Goal: Task Accomplishment & Management: Manage account settings

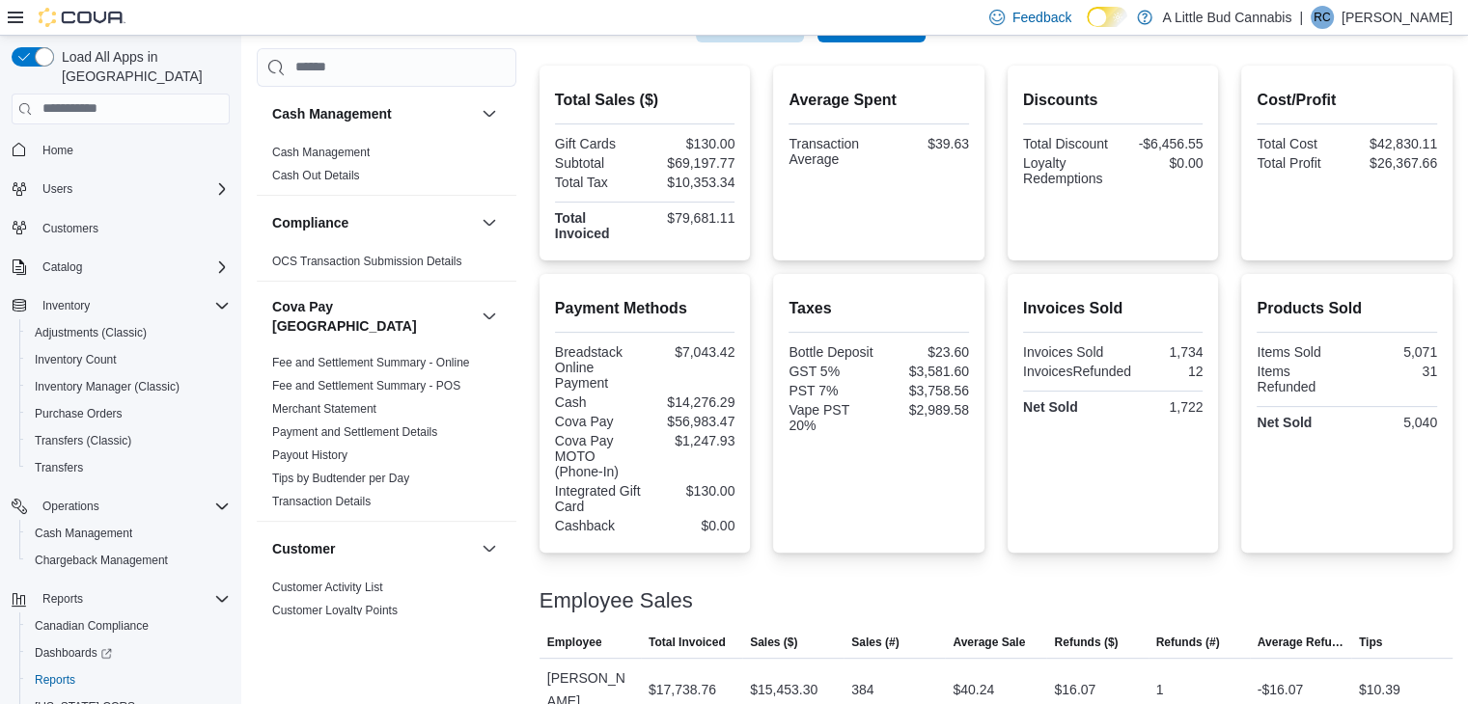
scroll to position [408, 0]
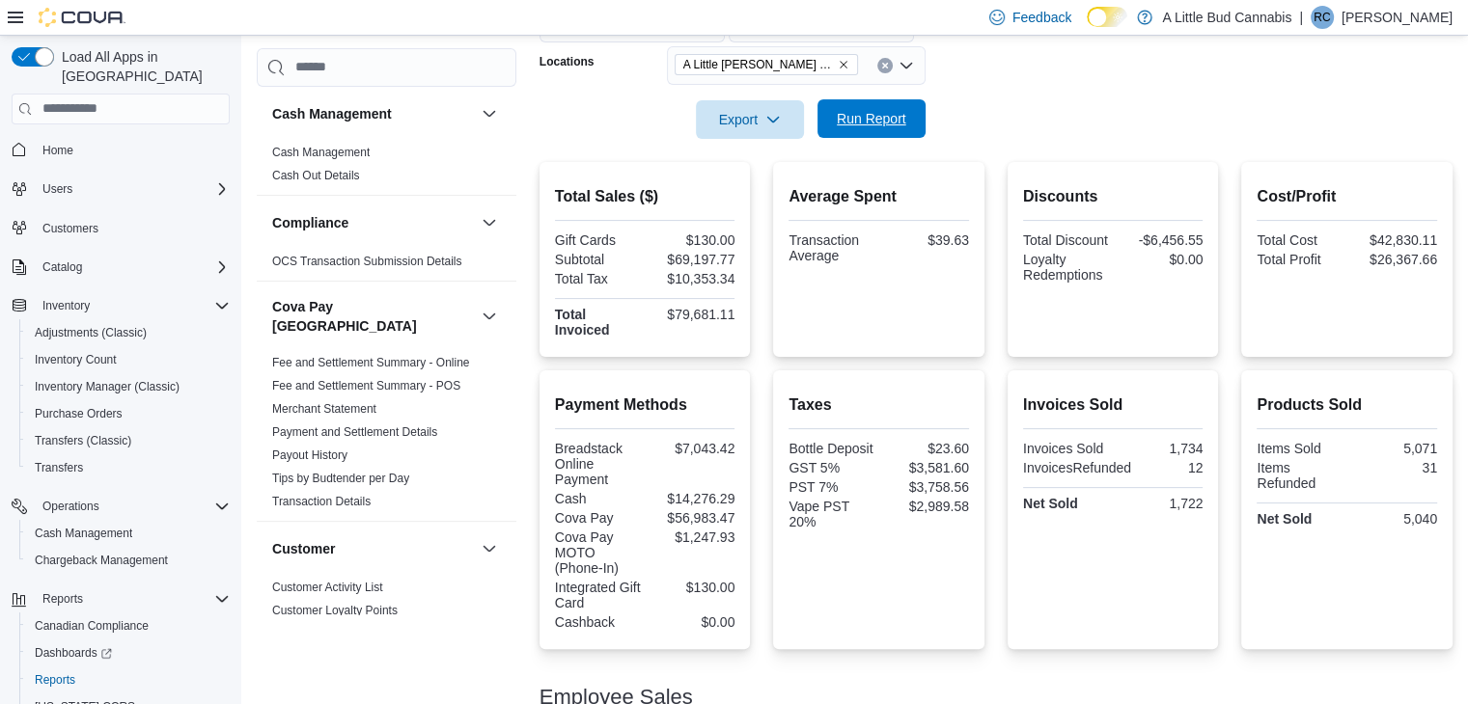
click at [876, 129] on span "Run Report" at bounding box center [871, 118] width 85 height 39
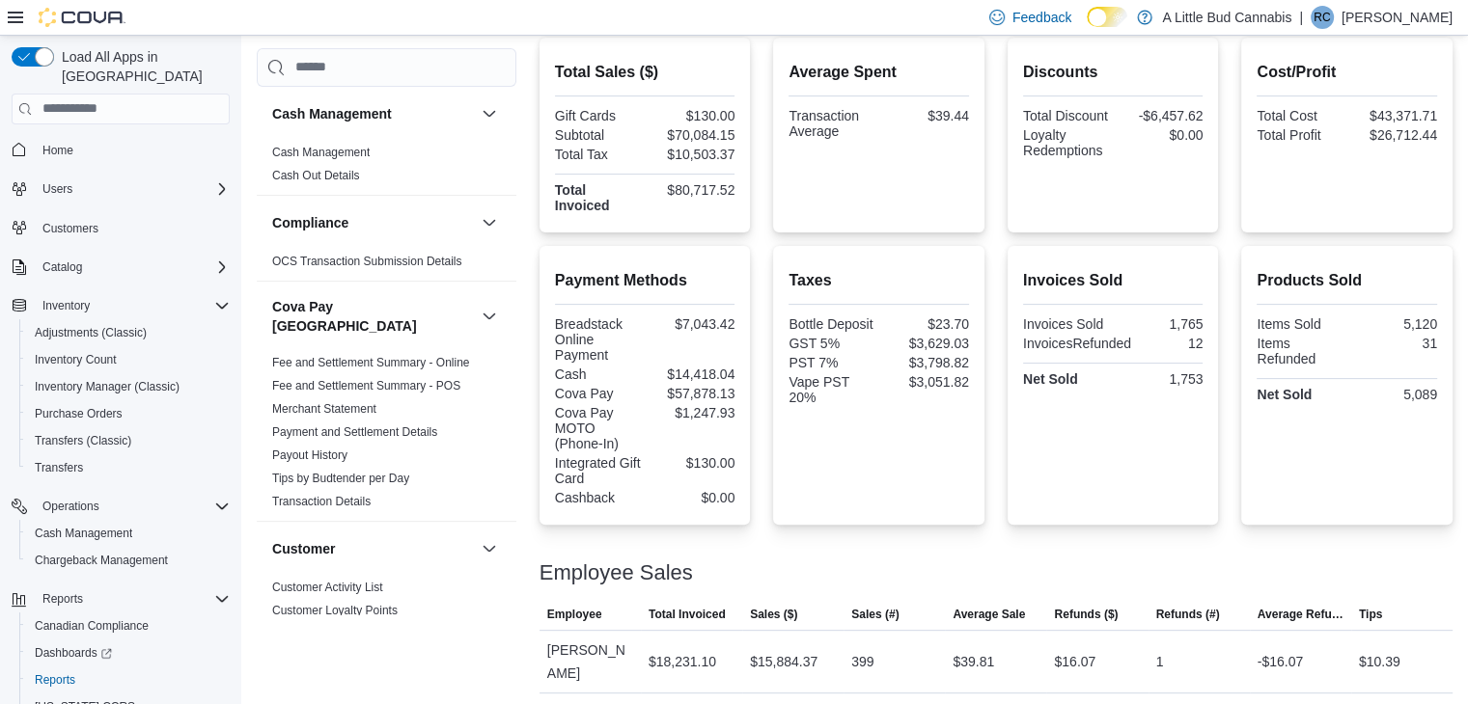
scroll to position [287, 0]
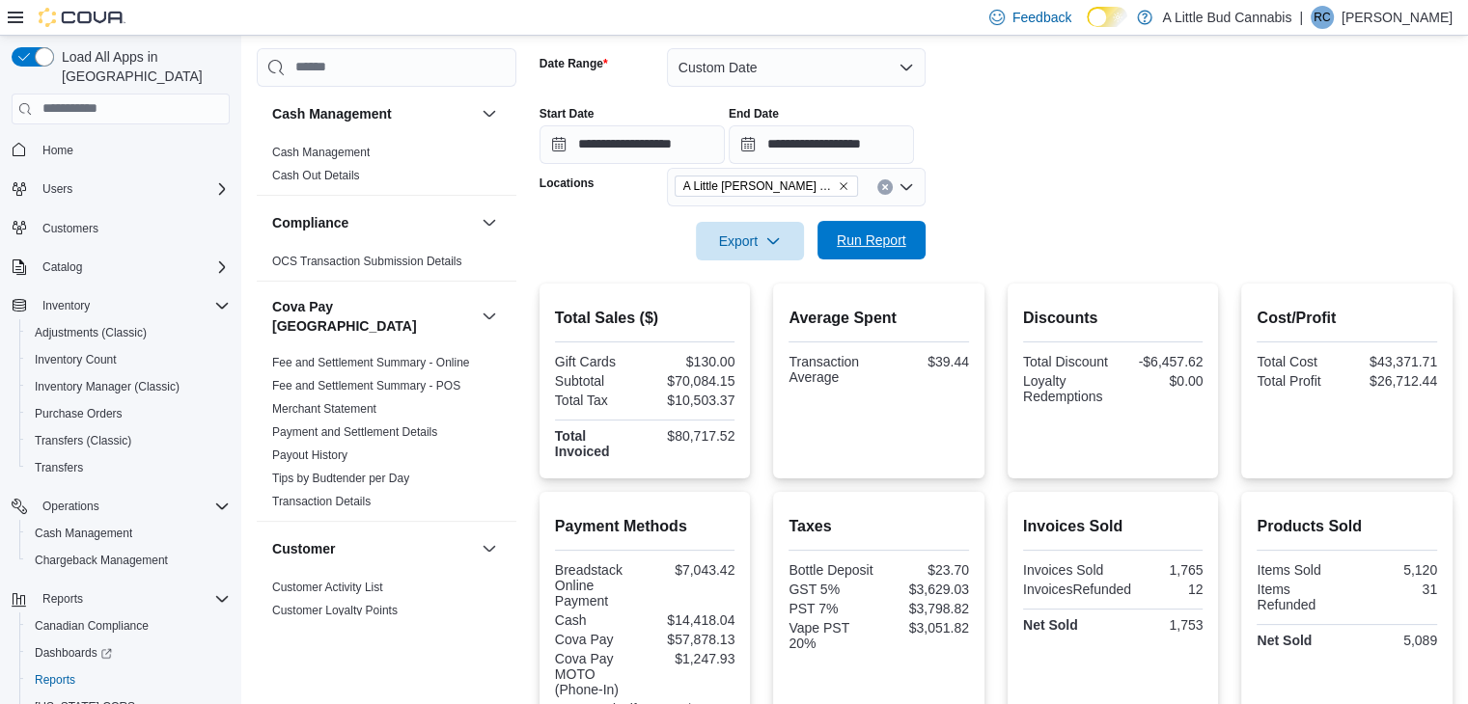
click at [891, 253] on span "Run Report" at bounding box center [871, 240] width 85 height 39
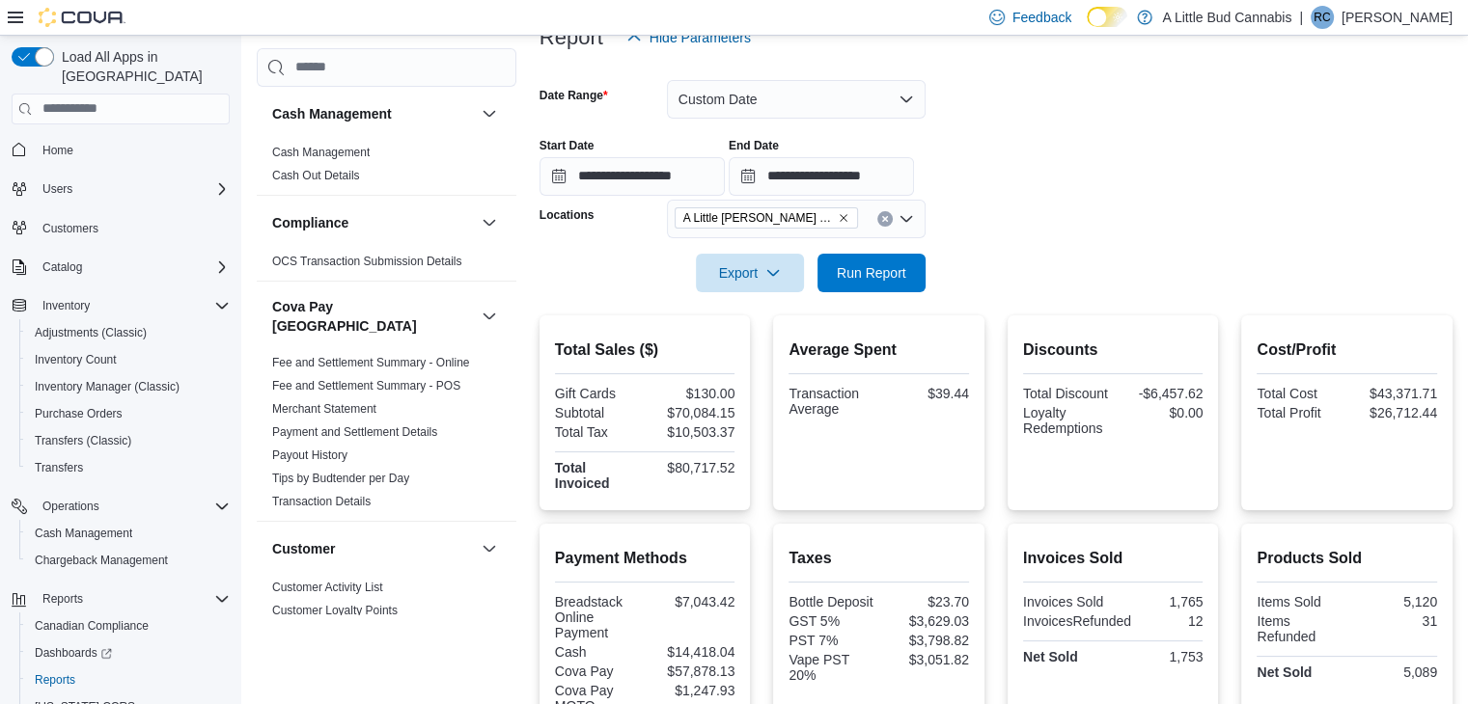
scroll to position [94, 0]
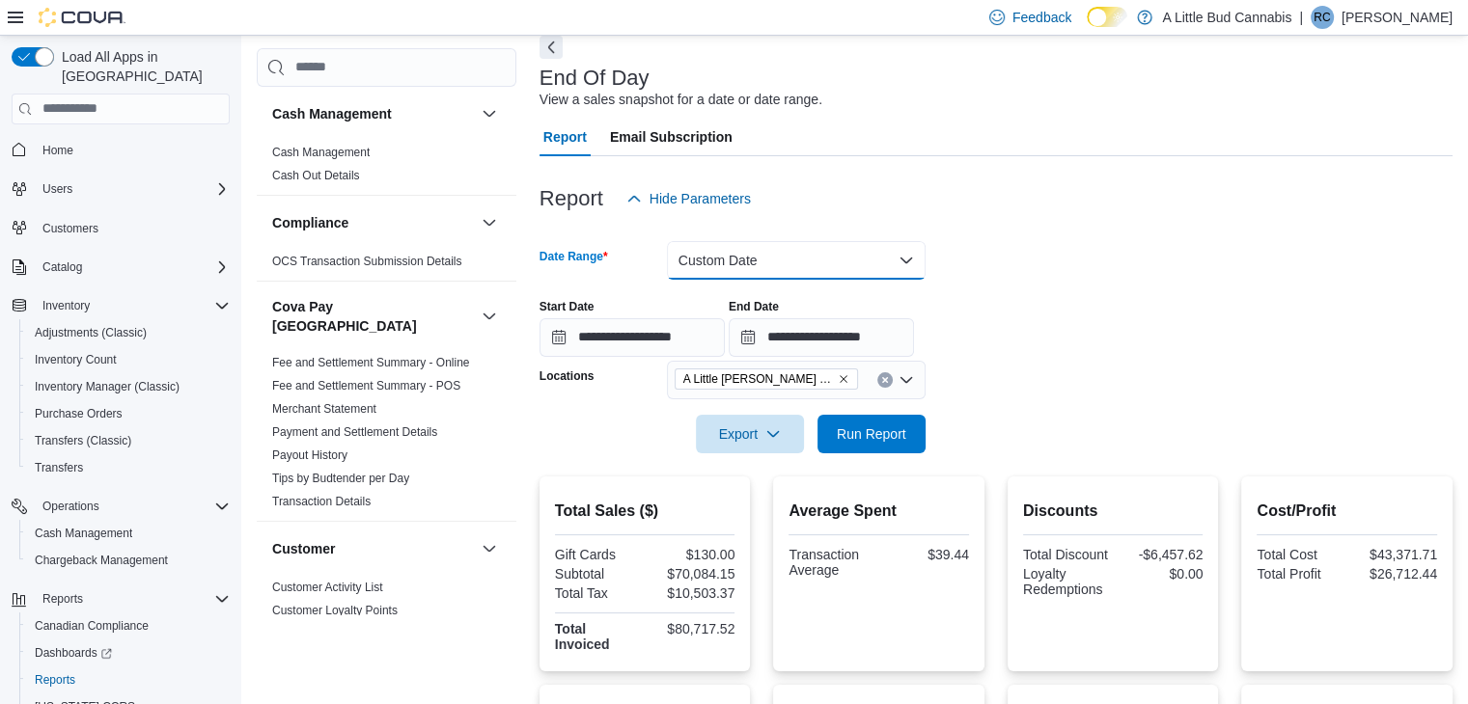
click at [811, 263] on button "Custom Date" at bounding box center [796, 260] width 259 height 39
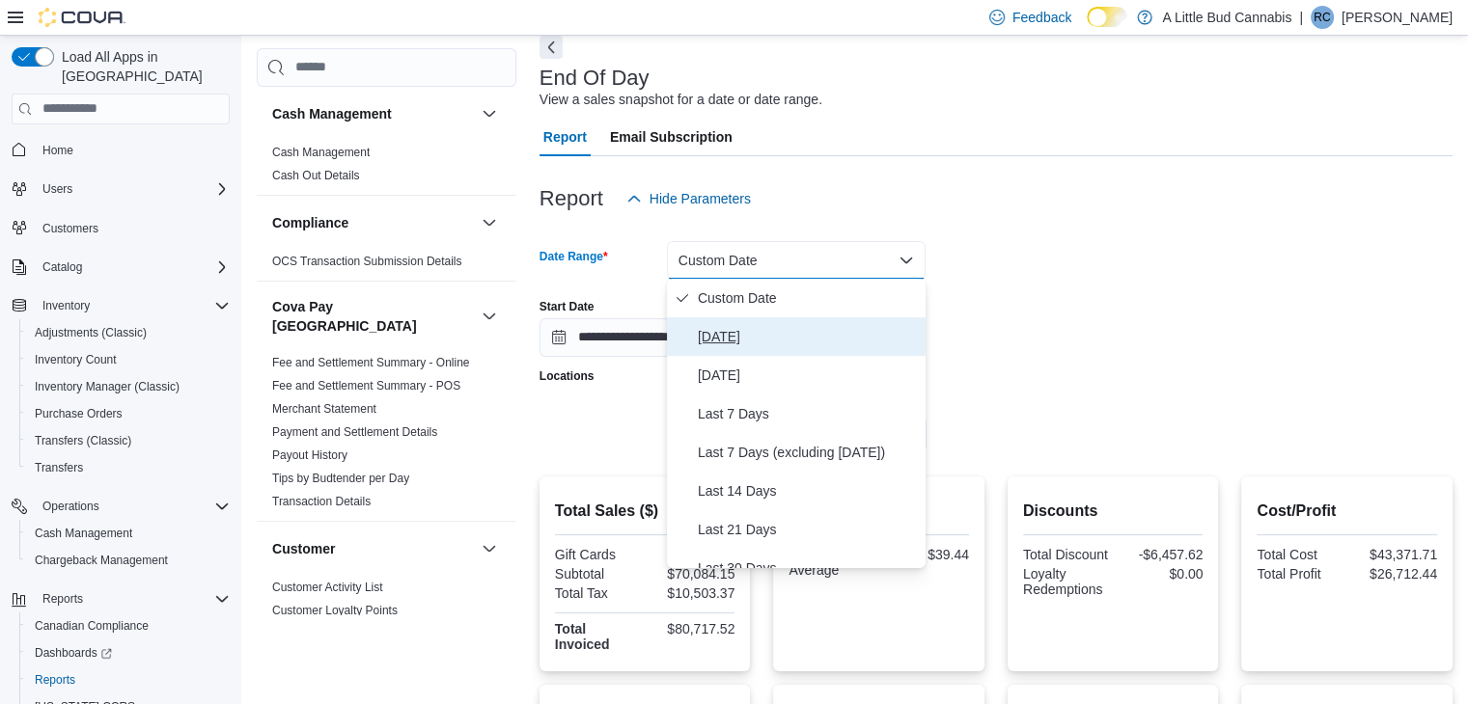
click at [784, 339] on span "[DATE]" at bounding box center [808, 336] width 220 height 23
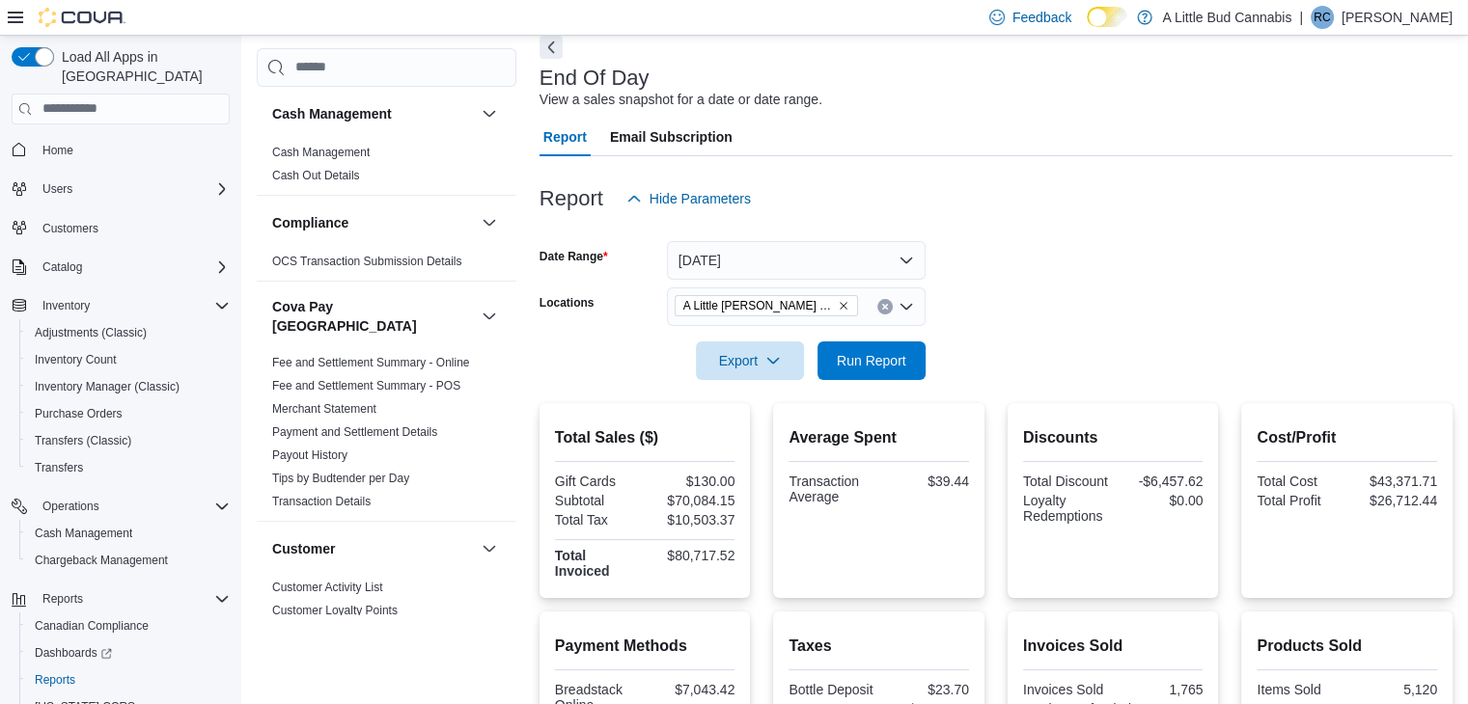
click at [1277, 283] on form "Date Range Today Locations A Little Bud White Rock Export Run Report" at bounding box center [995, 299] width 913 height 162
click at [890, 360] on span "Run Report" at bounding box center [871, 359] width 69 height 19
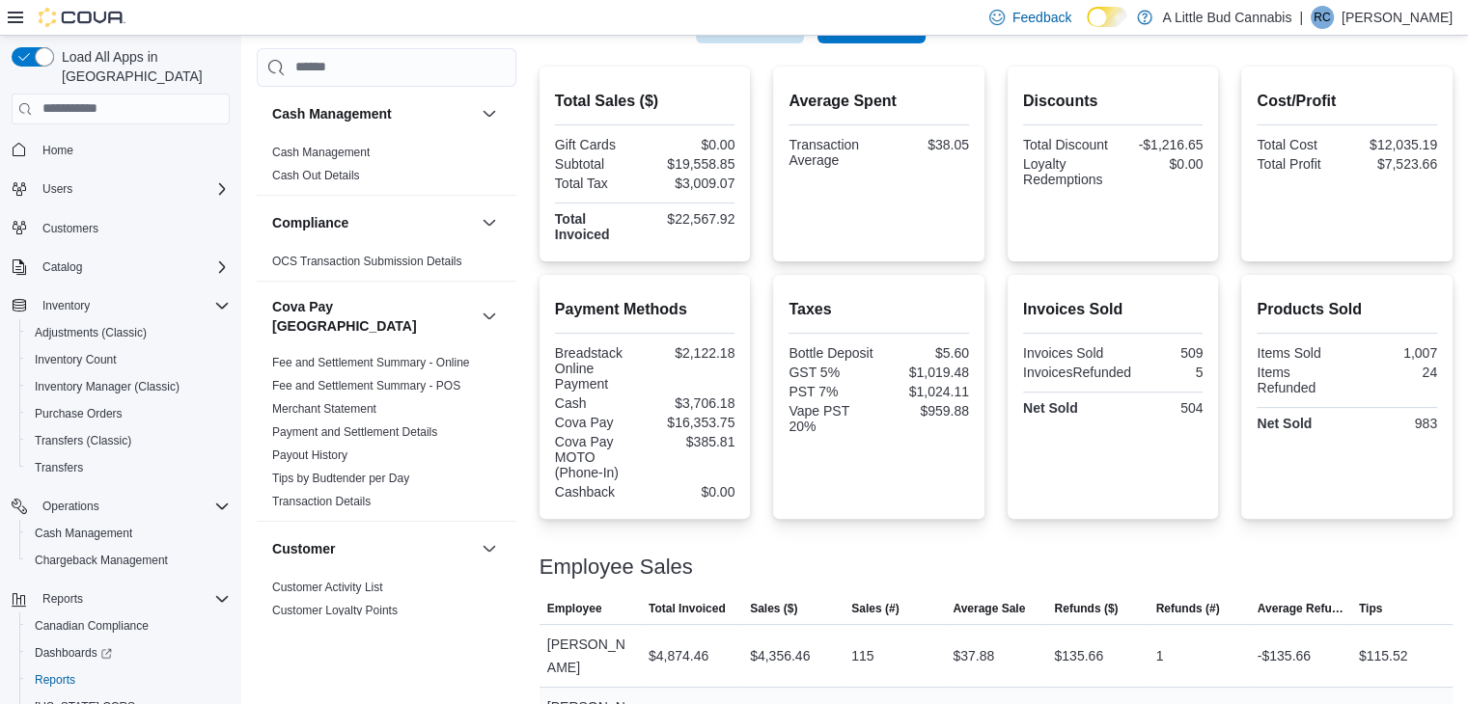
scroll to position [758, 0]
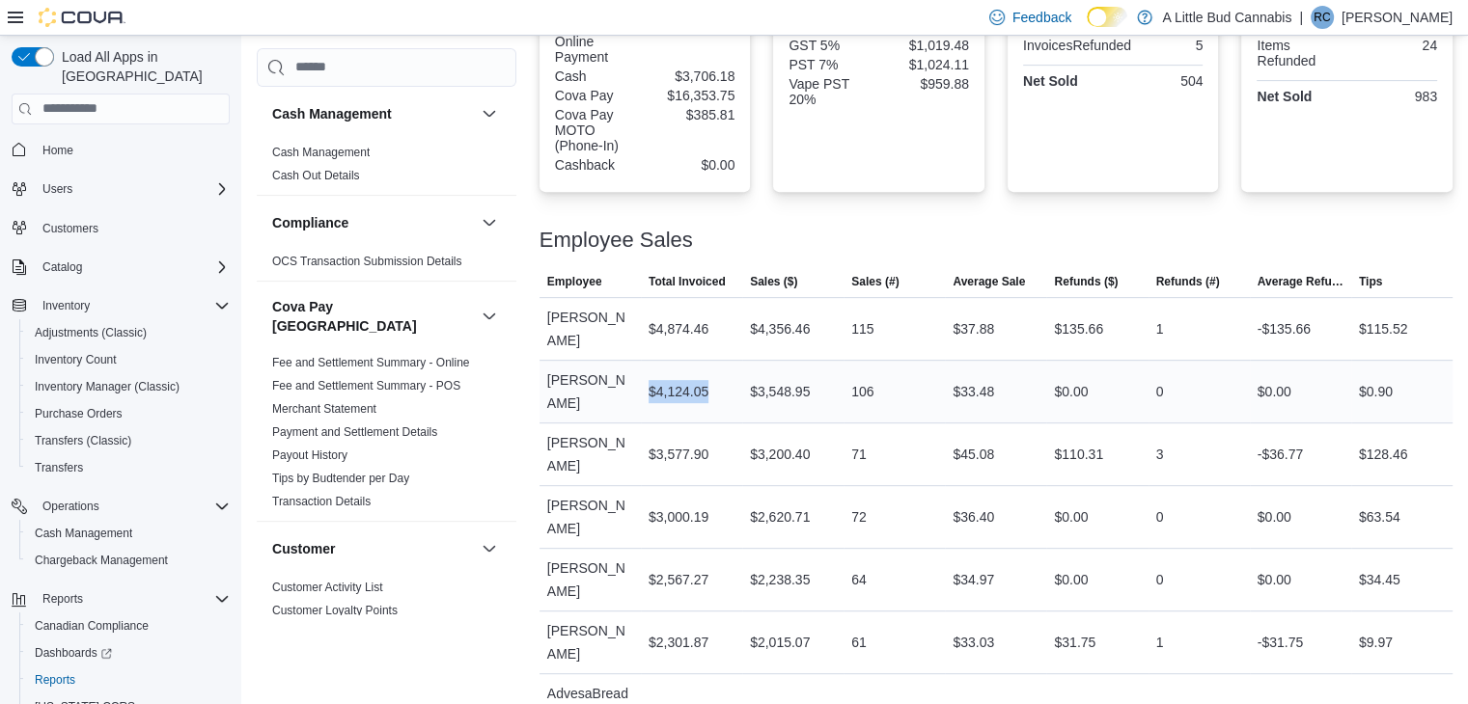
drag, startPoint x: 651, startPoint y: 375, endPoint x: 717, endPoint y: 371, distance: 65.8
click at [717, 373] on div "$4,124.05" at bounding box center [691, 392] width 101 height 39
click at [773, 237] on div "Employee Sales" at bounding box center [995, 240] width 913 height 23
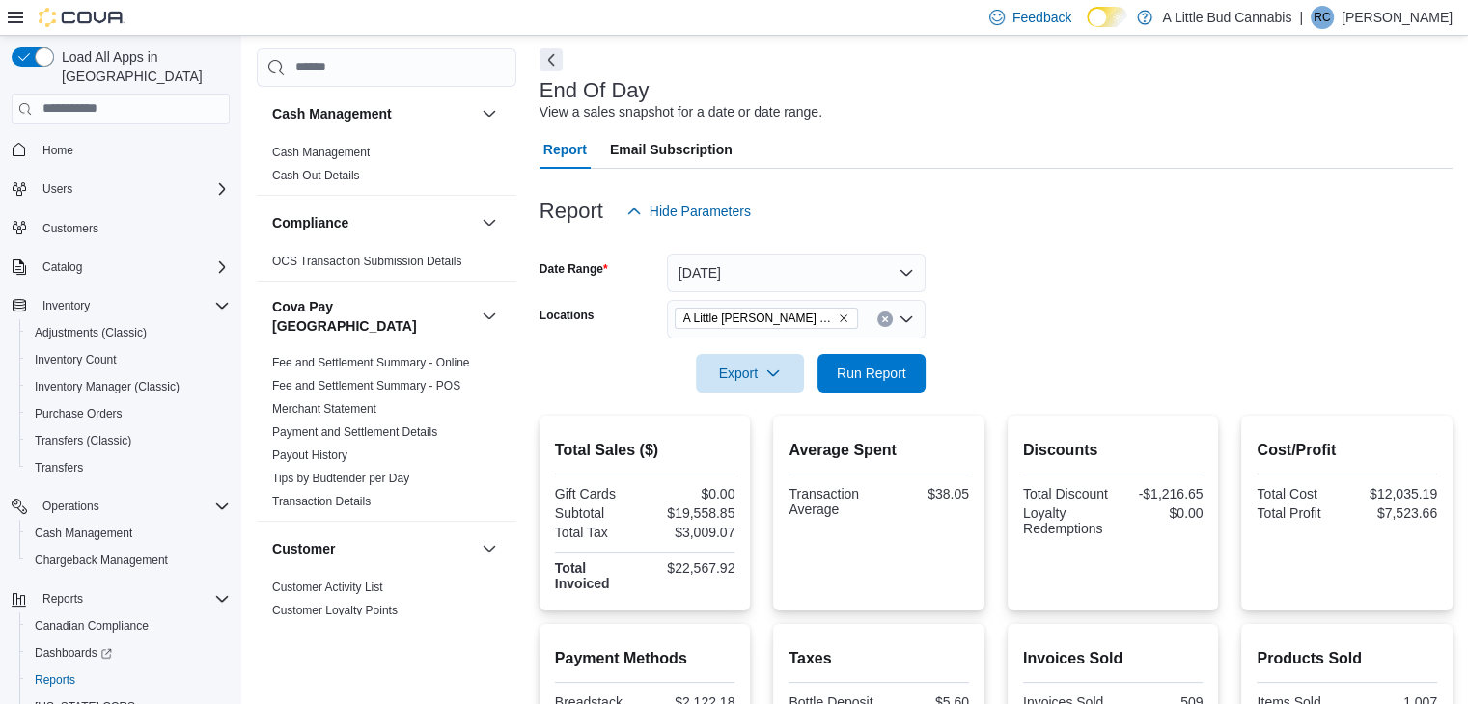
scroll to position [0, 0]
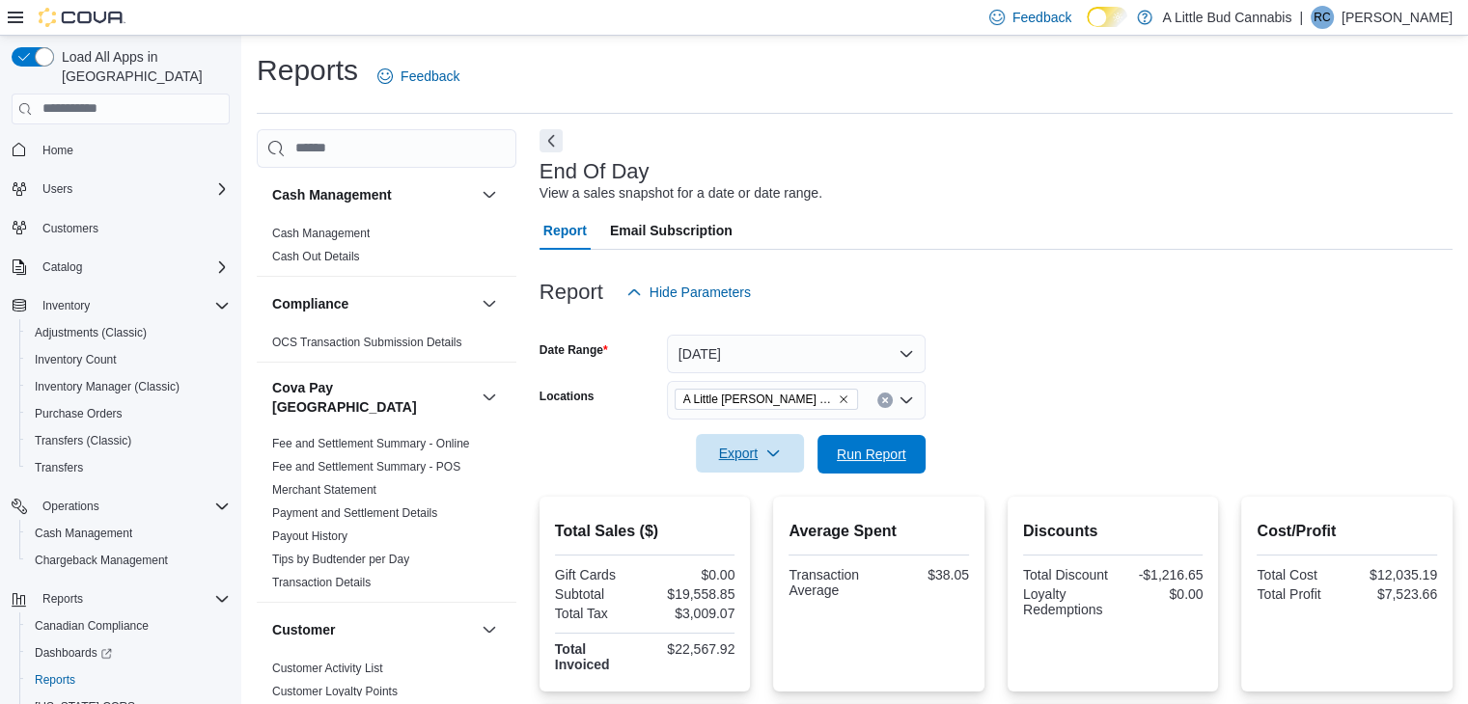
drag, startPoint x: 859, startPoint y: 456, endPoint x: 734, endPoint y: 467, distance: 124.9
click at [859, 456] on span "Run Report" at bounding box center [871, 454] width 69 height 19
click at [839, 439] on span "Run Report" at bounding box center [871, 453] width 85 height 39
click at [841, 470] on span "Run Report" at bounding box center [871, 453] width 85 height 39
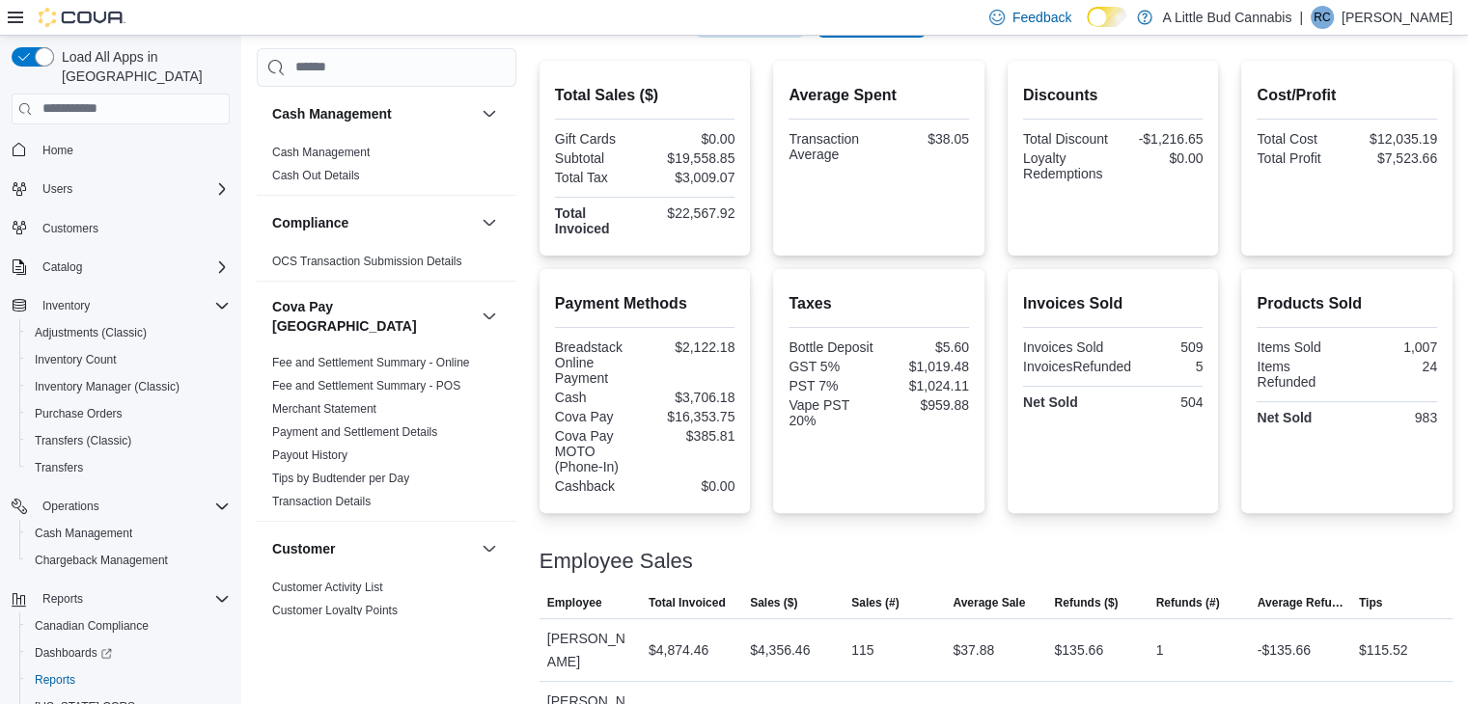
scroll to position [275, 0]
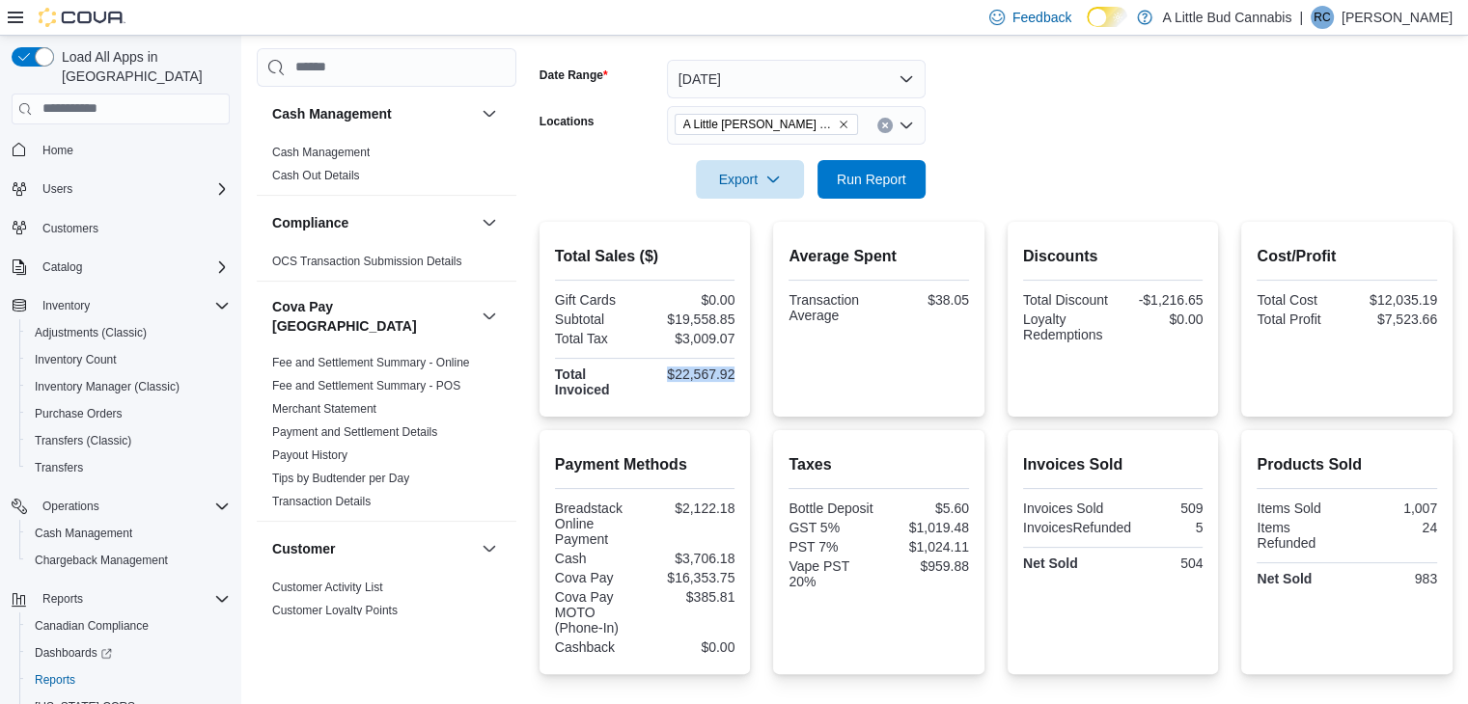
drag, startPoint x: 671, startPoint y: 369, endPoint x: 739, endPoint y: 375, distance: 68.9
click at [739, 375] on div "Total Sales ($) Gift Cards $0.00 Subtotal $19,558.85 Total Tax $3,009.07 Total …" at bounding box center [644, 319] width 211 height 195
copy div "$22,567.92"
click at [883, 160] on div "Export Run Report" at bounding box center [732, 179] width 386 height 39
drag, startPoint x: 870, startPoint y: 184, endPoint x: 811, endPoint y: 252, distance: 89.6
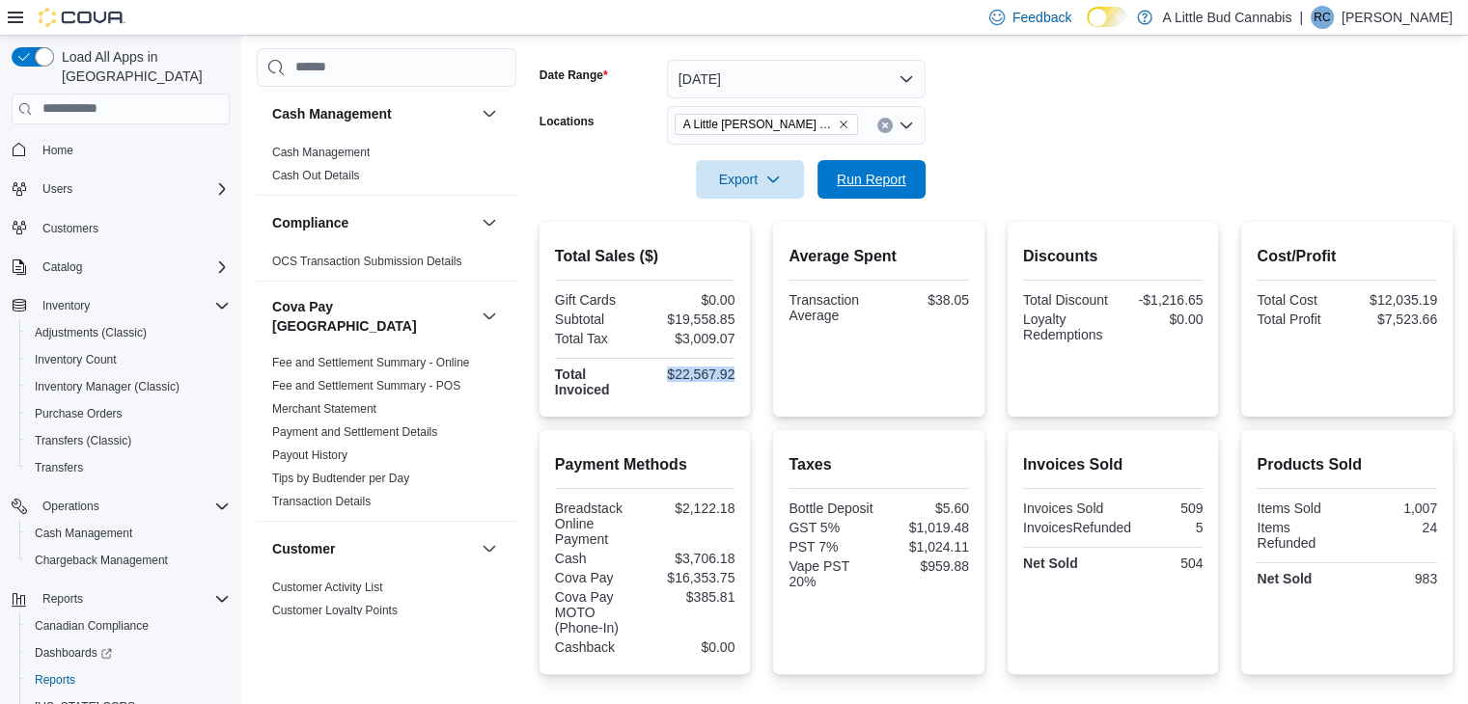
click at [868, 186] on span "Run Report" at bounding box center [871, 179] width 69 height 19
drag, startPoint x: 668, startPoint y: 323, endPoint x: 735, endPoint y: 317, distance: 67.9
click at [734, 317] on div "$19,558.85" at bounding box center [692, 319] width 86 height 15
copy div "$19,558.85"
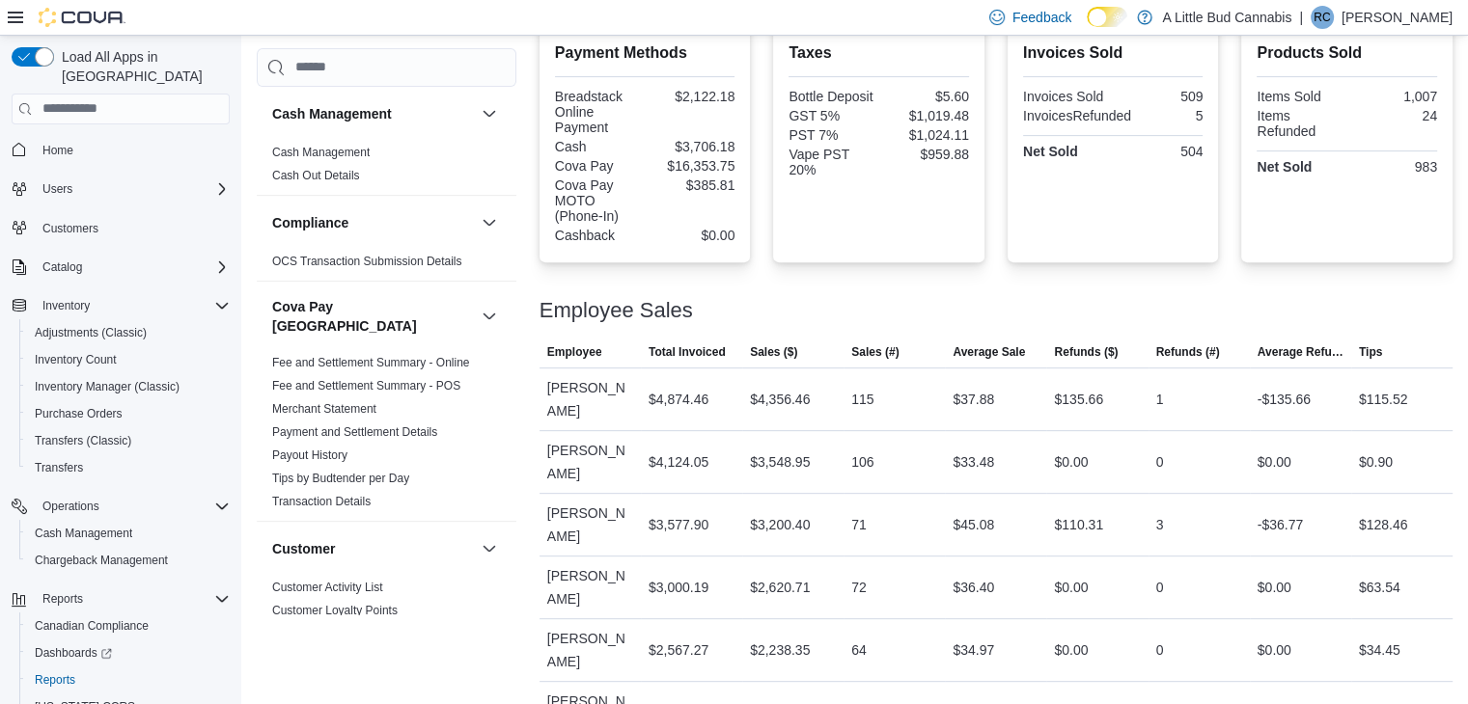
scroll to position [758, 0]
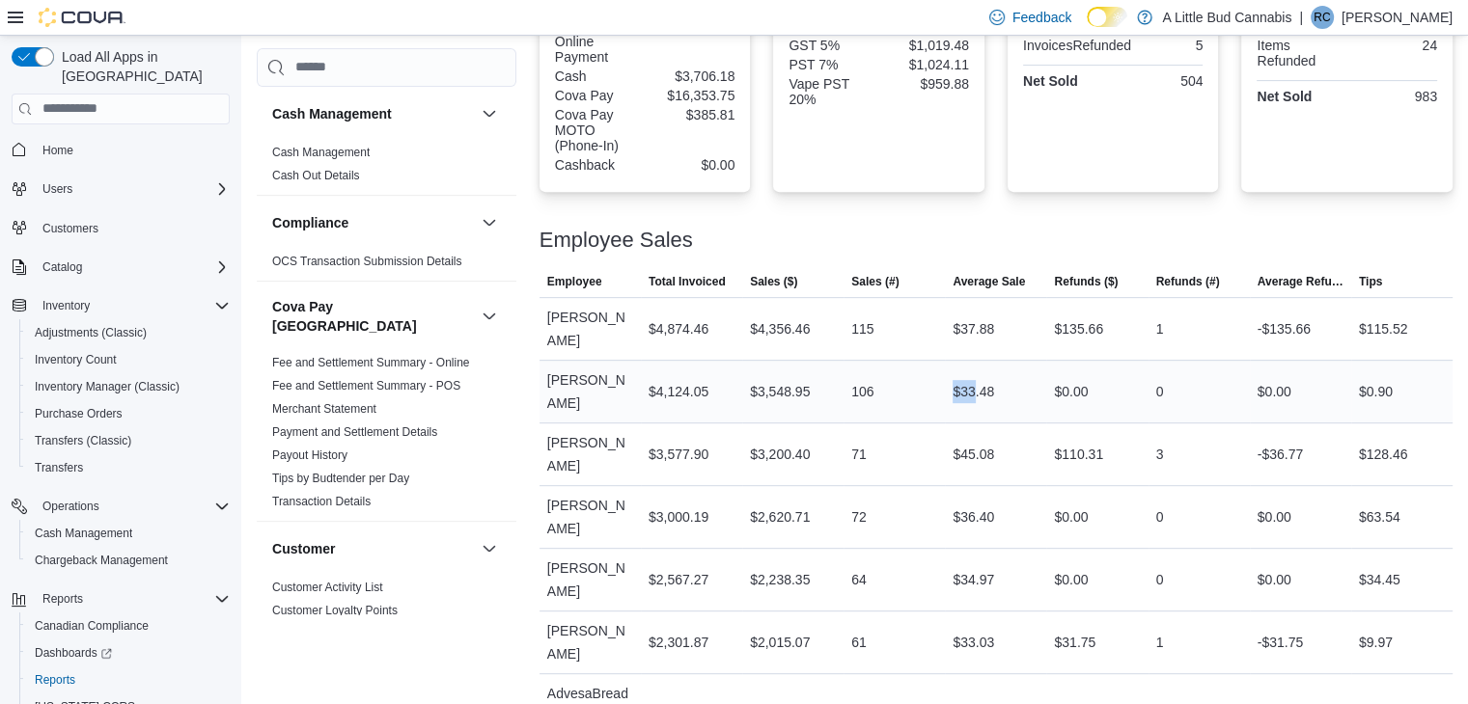
drag, startPoint x: 957, startPoint y: 379, endPoint x: 981, endPoint y: 384, distance: 24.6
click at [980, 384] on div "$33.48" at bounding box center [995, 392] width 101 height 39
click at [996, 382] on div "$33.48" at bounding box center [995, 392] width 101 height 39
drag, startPoint x: 953, startPoint y: 422, endPoint x: 1002, endPoint y: 414, distance: 48.9
click at [1002, 435] on div "$45.08" at bounding box center [995, 454] width 101 height 39
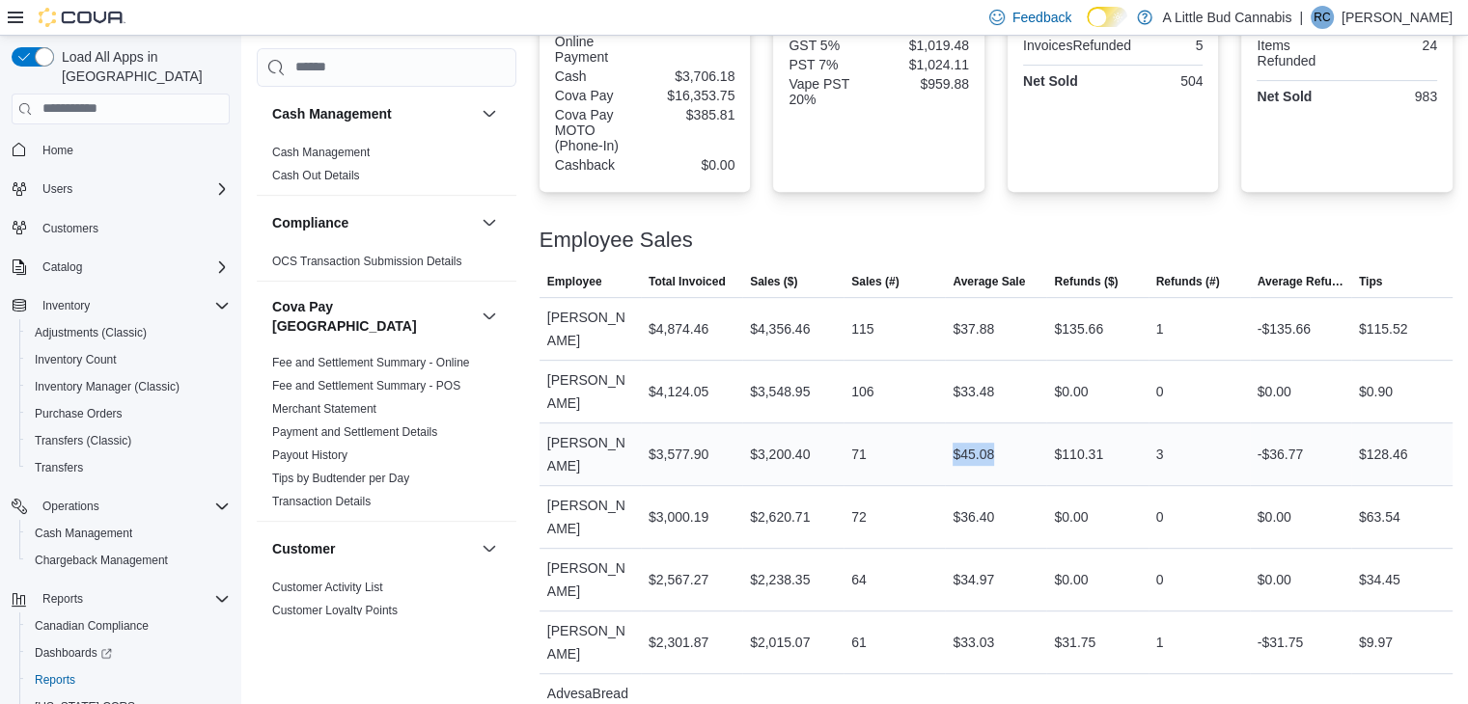
copy div "$45.08"
drag, startPoint x: 965, startPoint y: 458, endPoint x: 979, endPoint y: 458, distance: 13.5
click at [979, 506] on div "$36.40" at bounding box center [973, 517] width 41 height 23
click at [961, 506] on div "$36.40" at bounding box center [973, 517] width 41 height 23
drag, startPoint x: 957, startPoint y: 455, endPoint x: 1000, endPoint y: 457, distance: 42.6
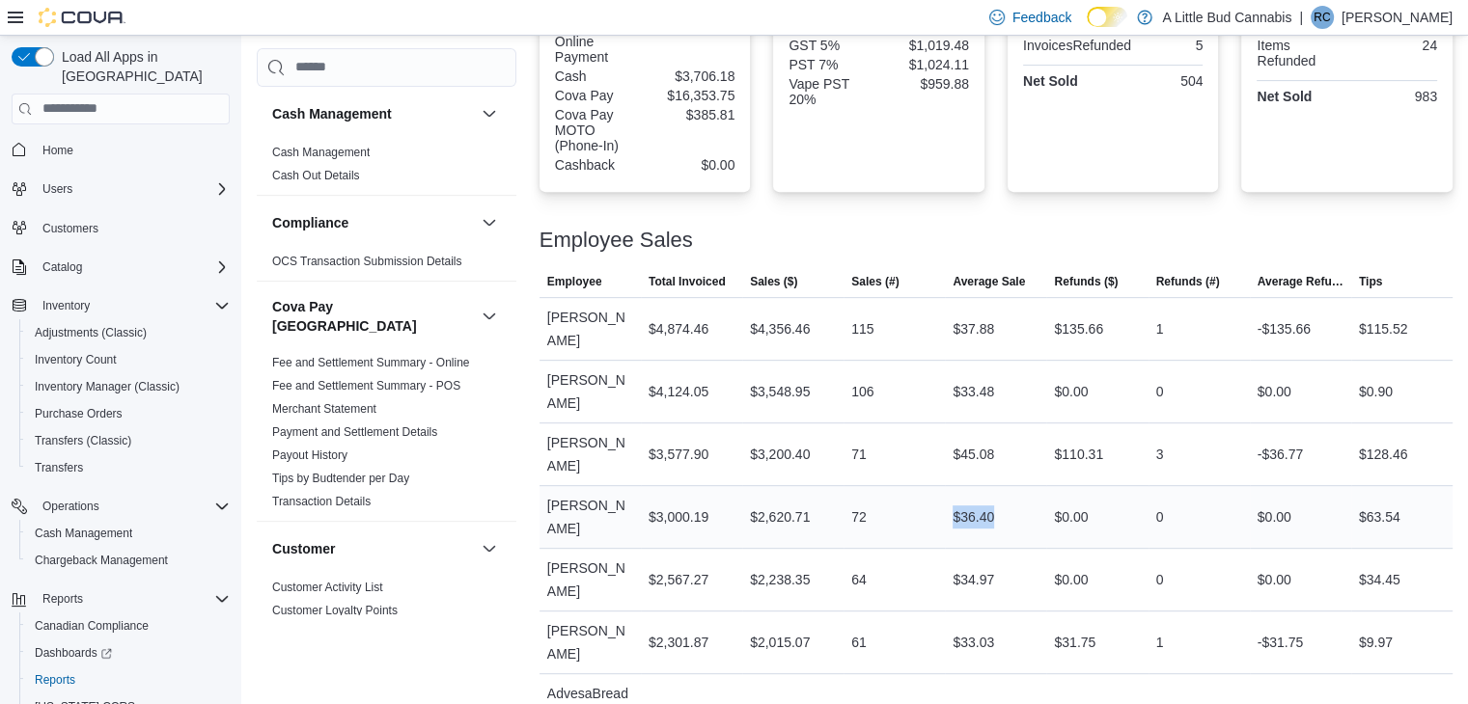
click at [1000, 498] on div "$36.40" at bounding box center [995, 517] width 101 height 39
copy div "$36.40"
click at [971, 568] on div "$34.97" at bounding box center [973, 579] width 41 height 23
click at [958, 568] on div "$34.97" at bounding box center [973, 579] width 41 height 23
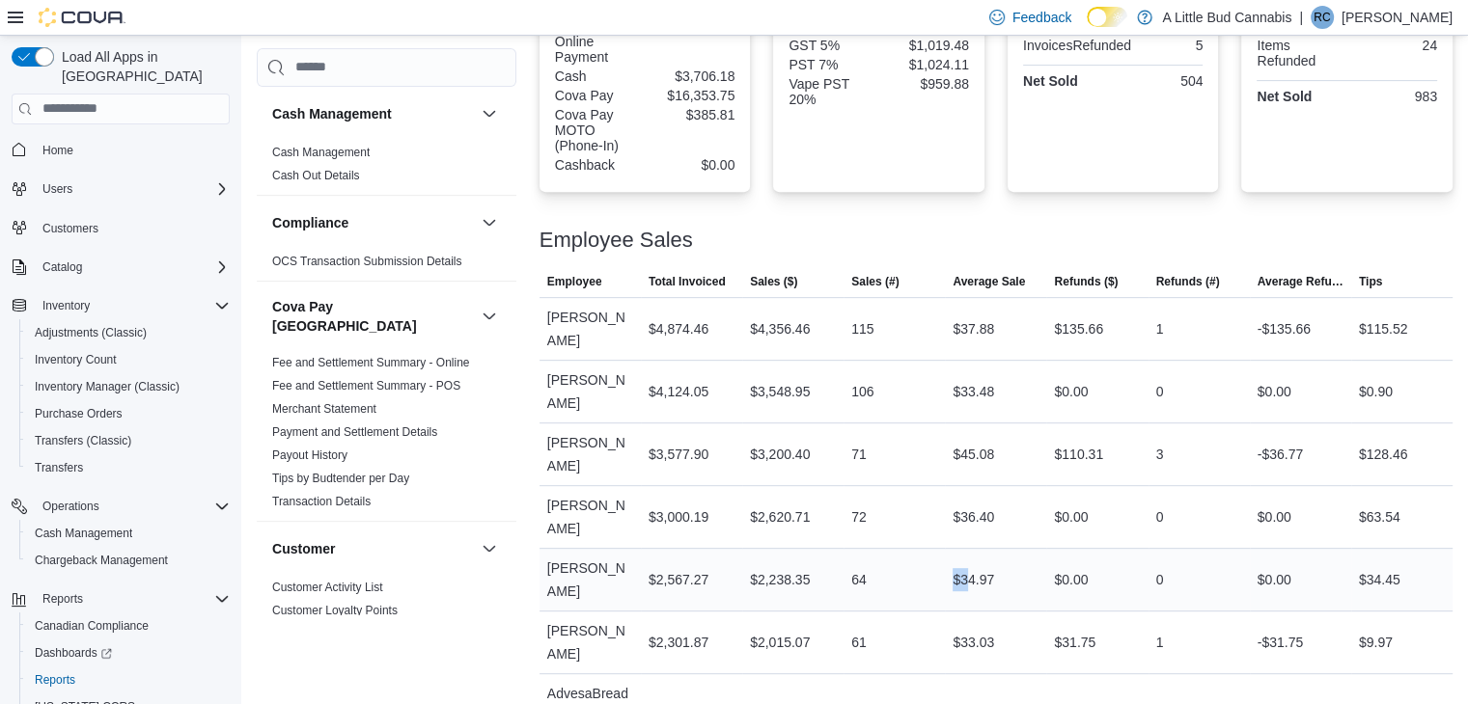
click at [957, 561] on div "$34.97" at bounding box center [995, 580] width 101 height 39
click at [959, 568] on div "$34.97" at bounding box center [973, 579] width 41 height 23
drag, startPoint x: 954, startPoint y: 496, endPoint x: 999, endPoint y: 497, distance: 44.4
click at [999, 561] on div "$34.97" at bounding box center [995, 580] width 101 height 39
click at [910, 611] on td "Sales (#) 61" at bounding box center [893, 642] width 101 height 63
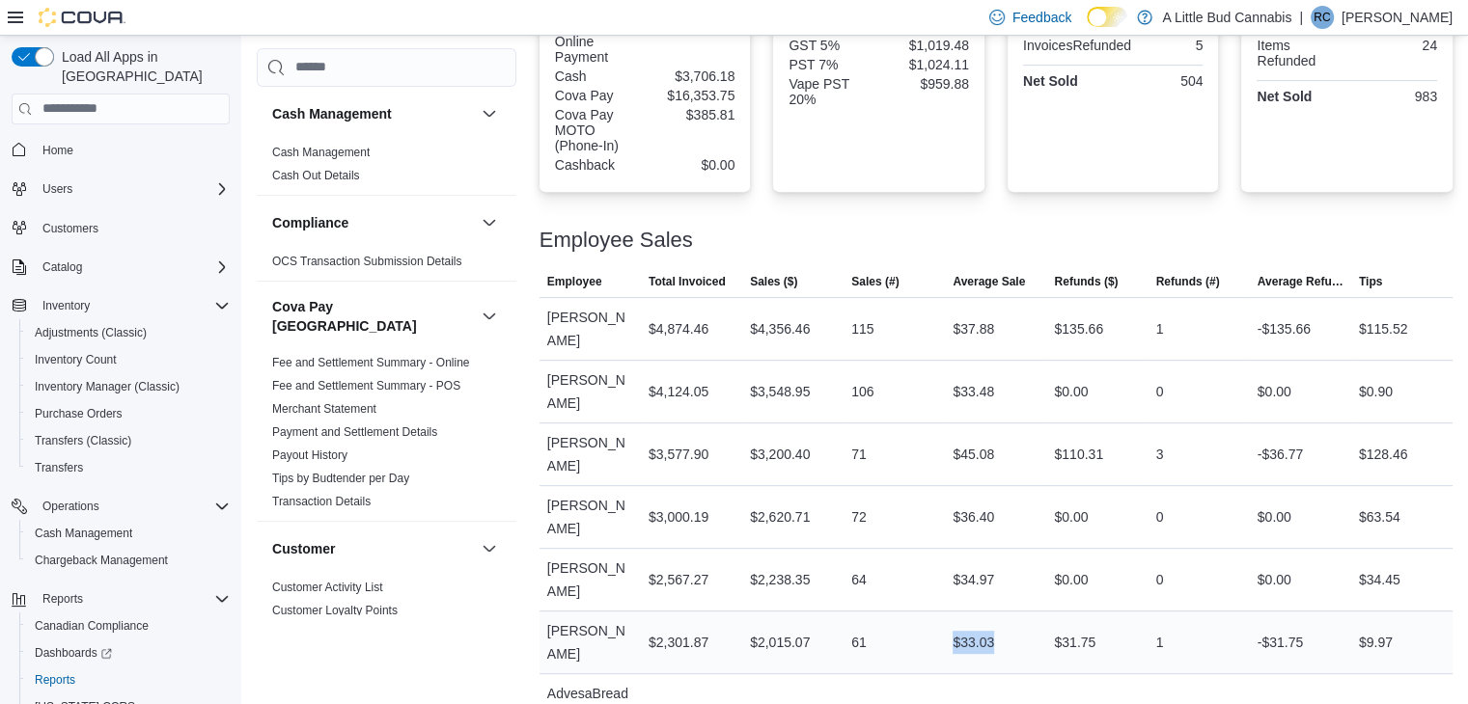
drag, startPoint x: 950, startPoint y: 561, endPoint x: 1000, endPoint y: 557, distance: 50.3
click at [1000, 611] on tr "Employee Rakim Chappell-Knibbs Total Invoiced $2,301.87 Sales ($) $2,015.07 Sal…" at bounding box center [995, 642] width 913 height 63
copy tr "Average Sale $33.03"
drag, startPoint x: 999, startPoint y: 622, endPoint x: 978, endPoint y: 568, distance: 58.1
click at [996, 674] on td "Average Sale $92.83" at bounding box center [995, 717] width 101 height 86
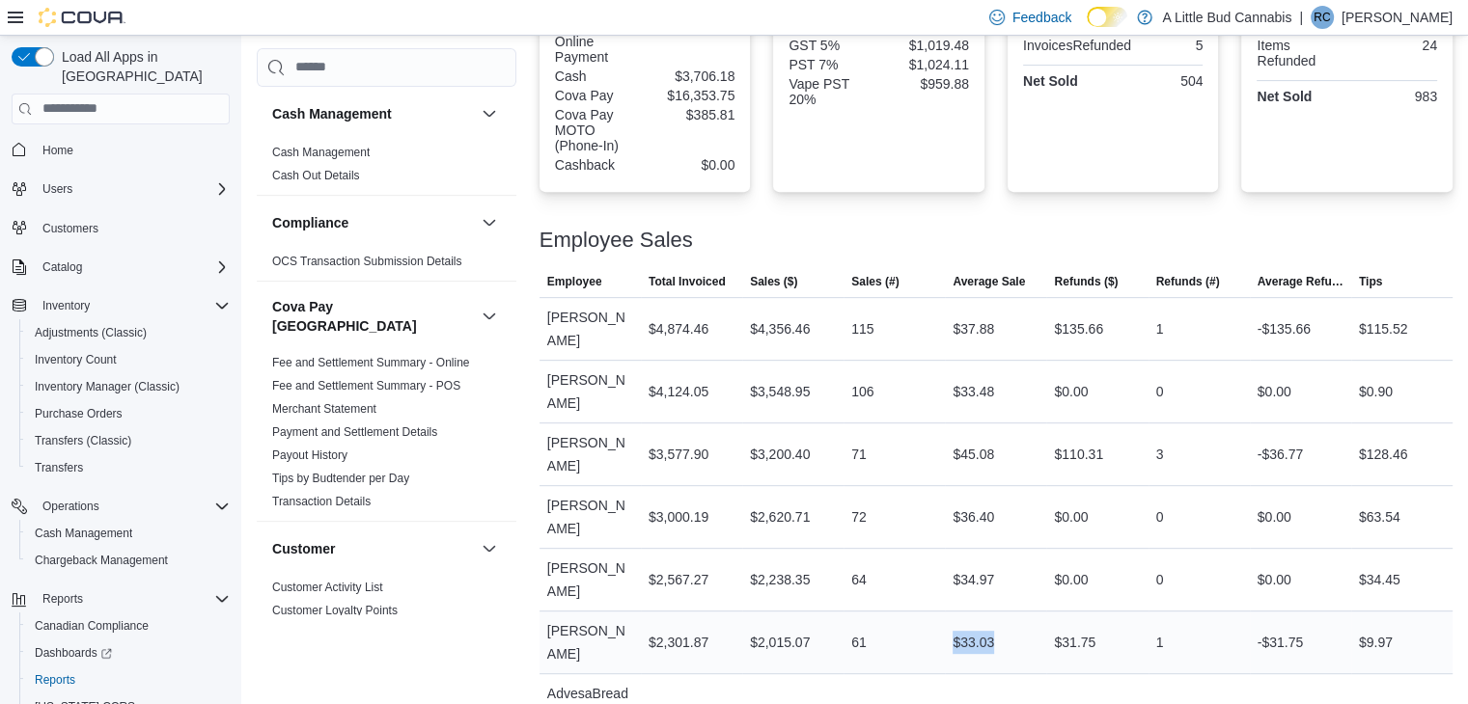
drag, startPoint x: 957, startPoint y: 562, endPoint x: 1000, endPoint y: 553, distance: 43.3
click at [1000, 623] on div "$33.03" at bounding box center [995, 642] width 101 height 39
copy div "$33.03"
drag, startPoint x: 963, startPoint y: 363, endPoint x: 999, endPoint y: 364, distance: 35.7
click at [994, 380] on div "$33.48" at bounding box center [973, 391] width 41 height 23
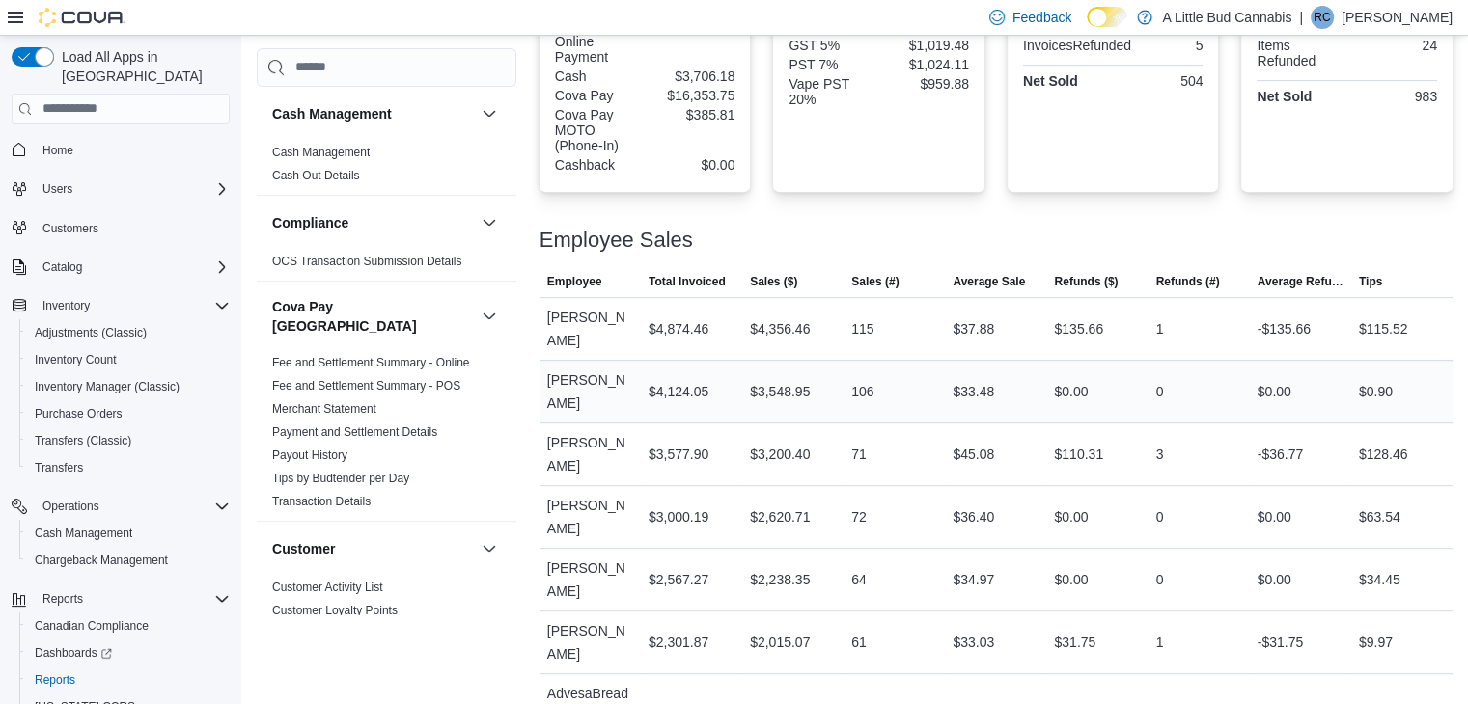
click at [954, 373] on div "$33.48" at bounding box center [995, 392] width 101 height 39
drag, startPoint x: 965, startPoint y: 359, endPoint x: 1000, endPoint y: 362, distance: 34.9
click at [994, 380] on div "$33.48" at bounding box center [973, 391] width 41 height 23
copy div "$33.48"
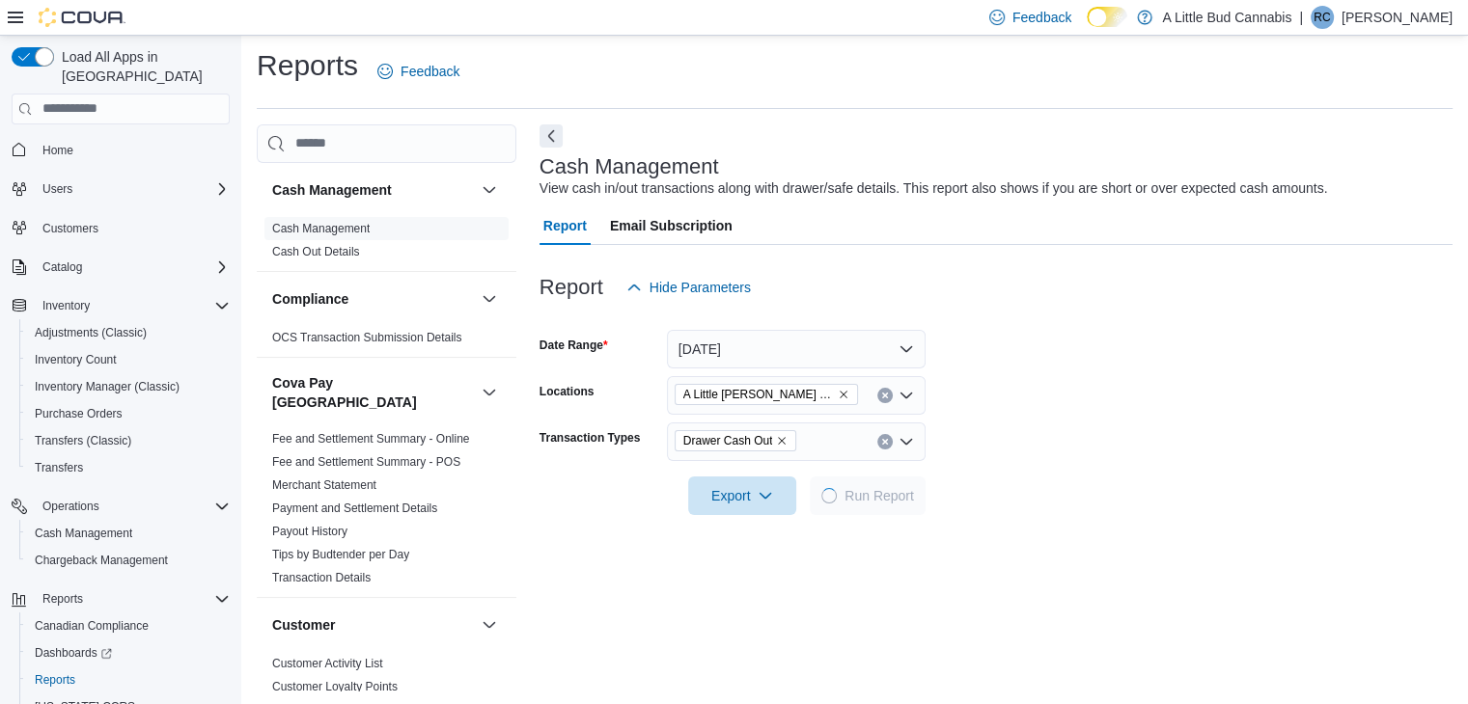
scroll to position [7, 0]
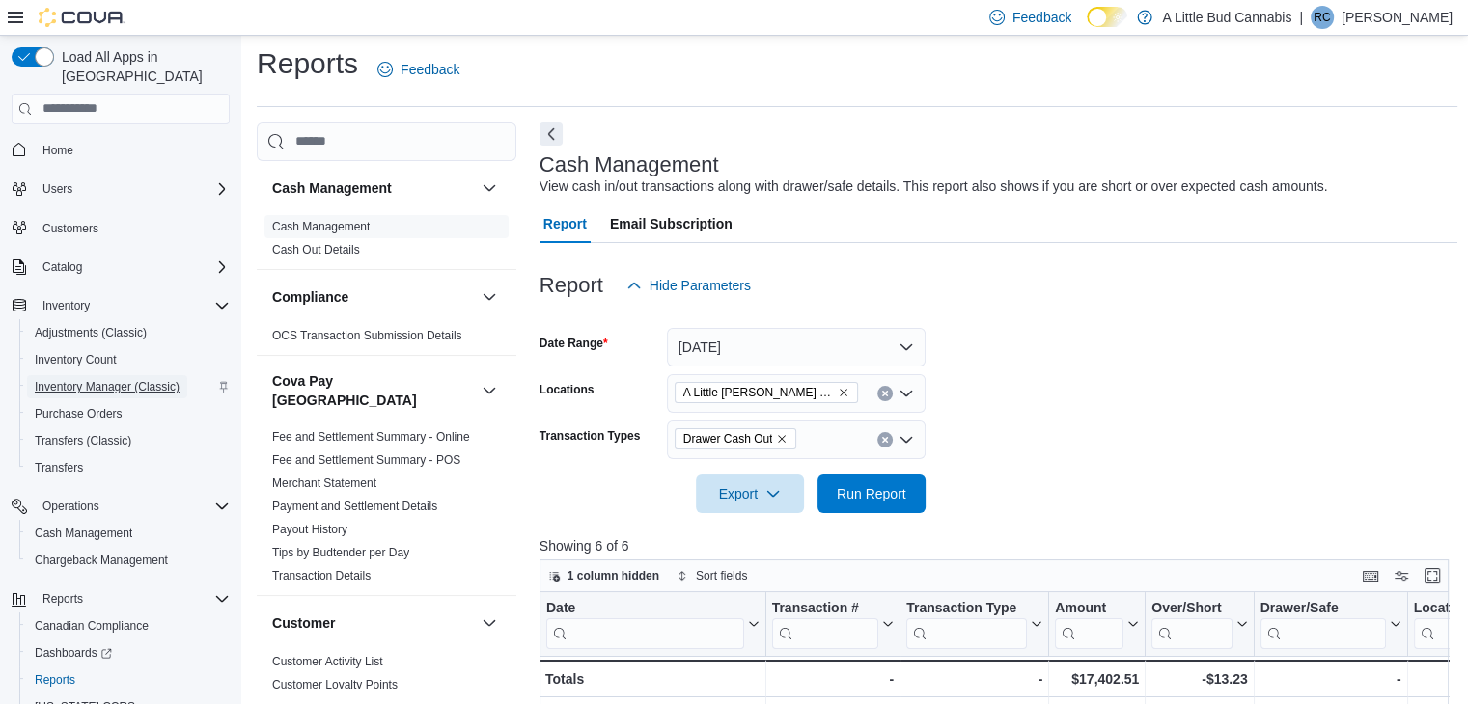
click at [84, 379] on span "Inventory Manager (Classic)" at bounding box center [107, 386] width 145 height 15
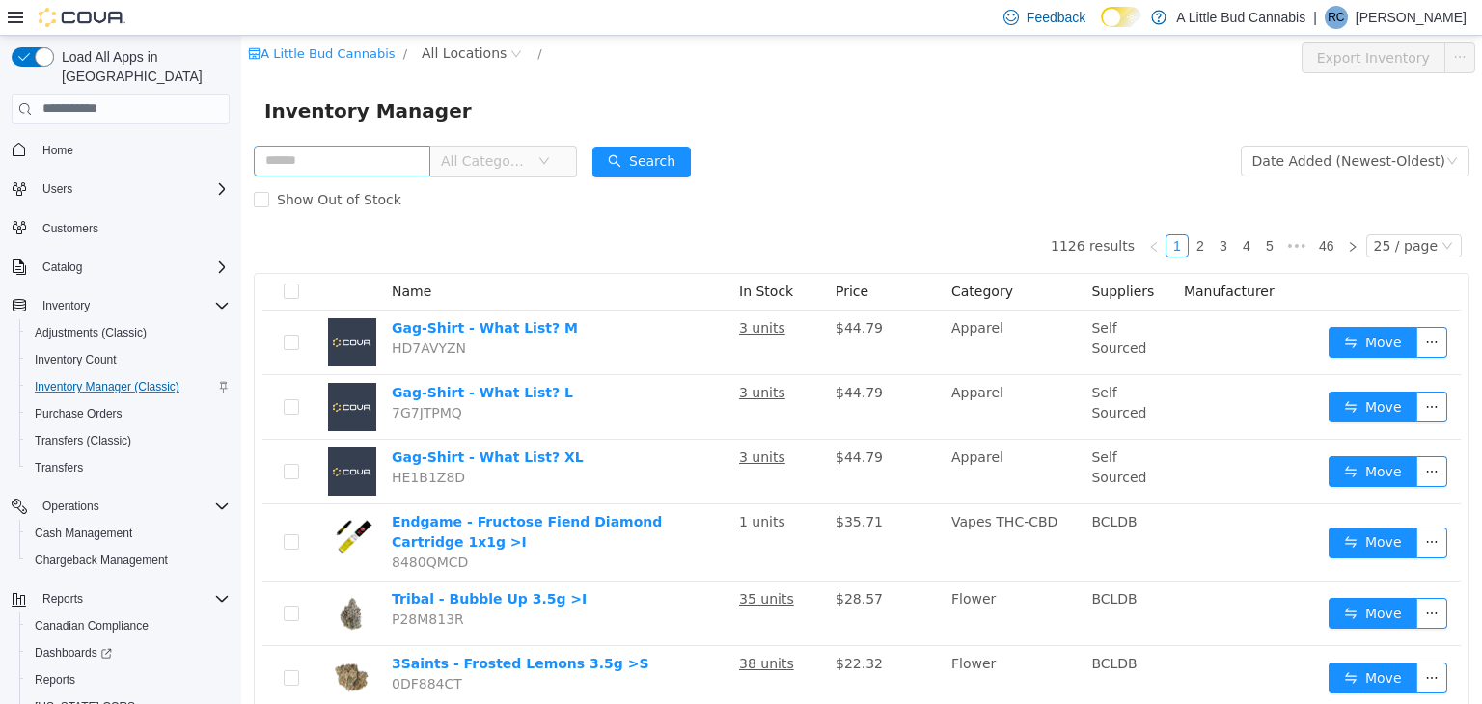
click at [367, 168] on input "text" at bounding box center [342, 160] width 177 height 31
type input "*"
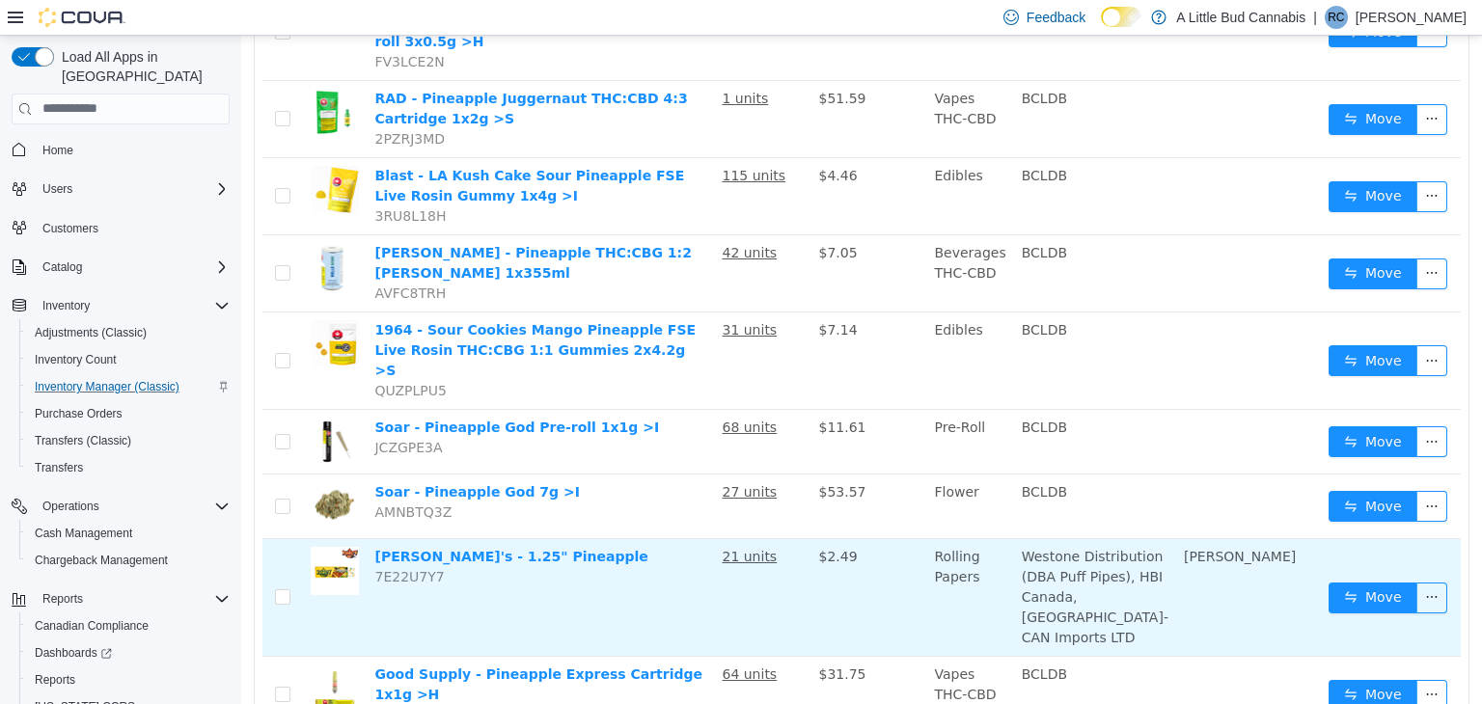
scroll to position [692, 0]
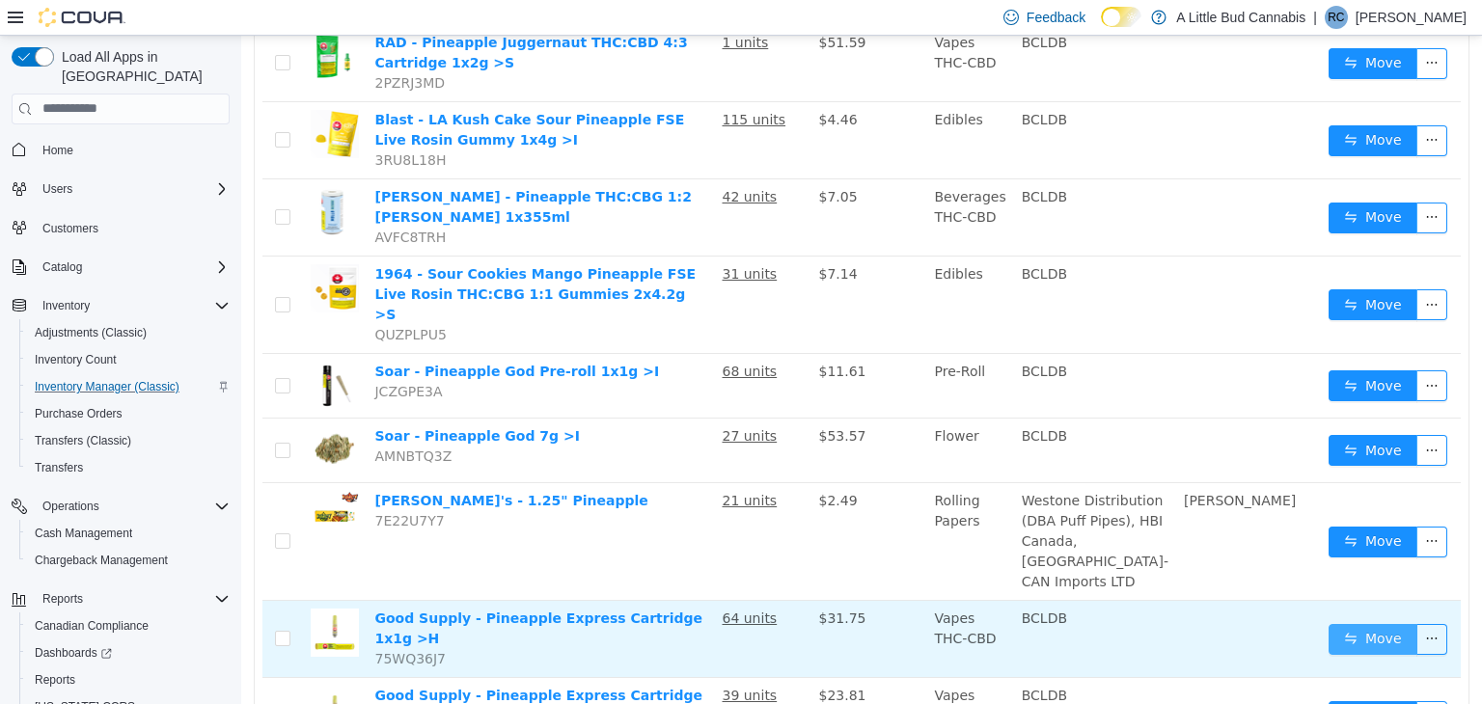
type input "**********"
click at [1370, 623] on button "Move" at bounding box center [1373, 638] width 89 height 31
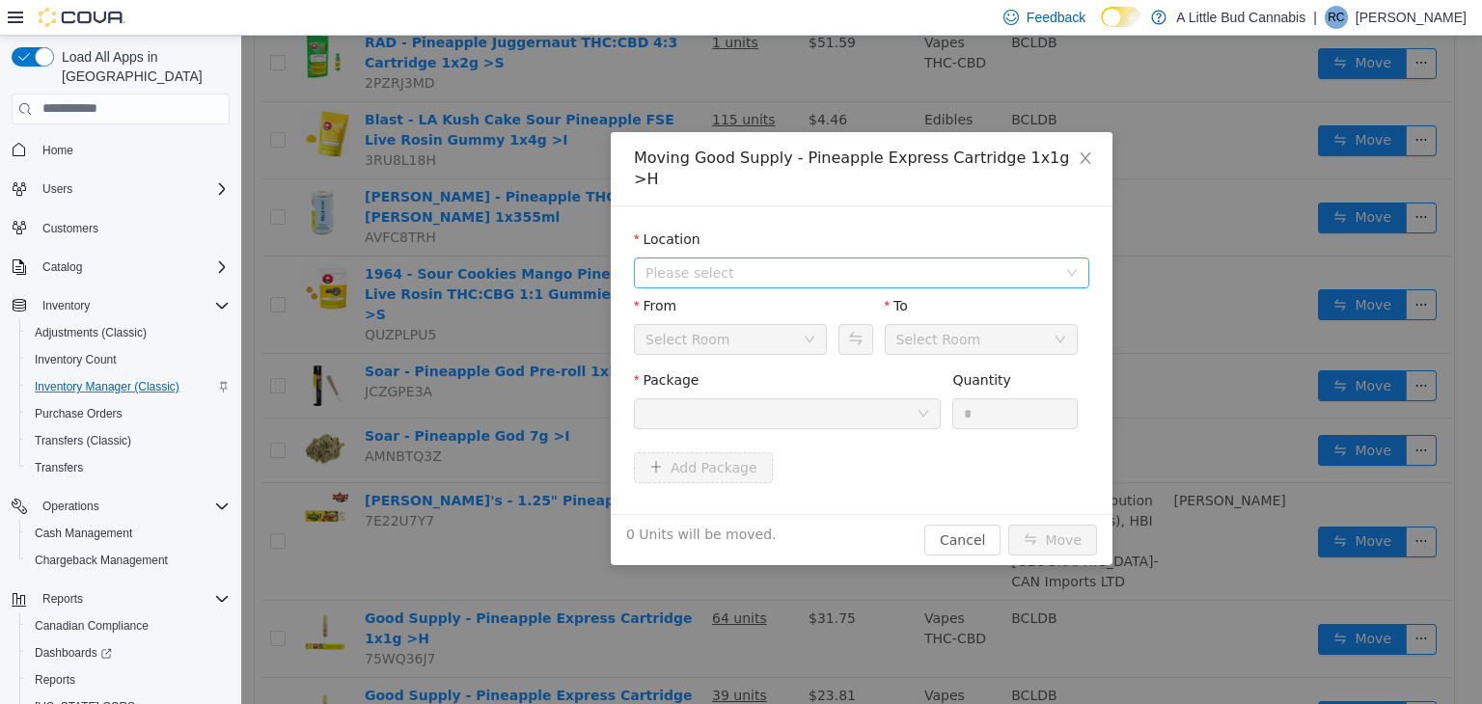
click at [849, 262] on span "Please select" at bounding box center [851, 271] width 411 height 19
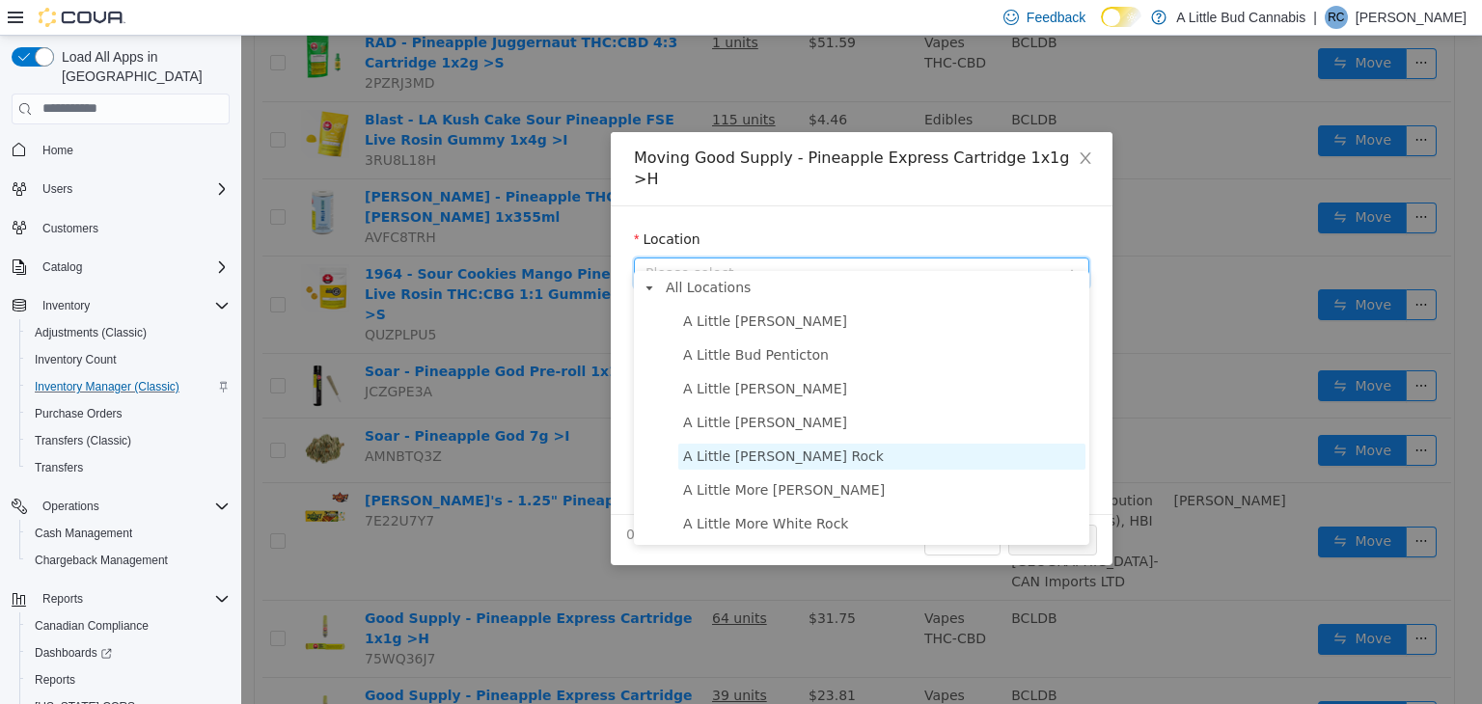
click at [818, 461] on span "A Little [PERSON_NAME] Rock" at bounding box center [783, 455] width 201 height 15
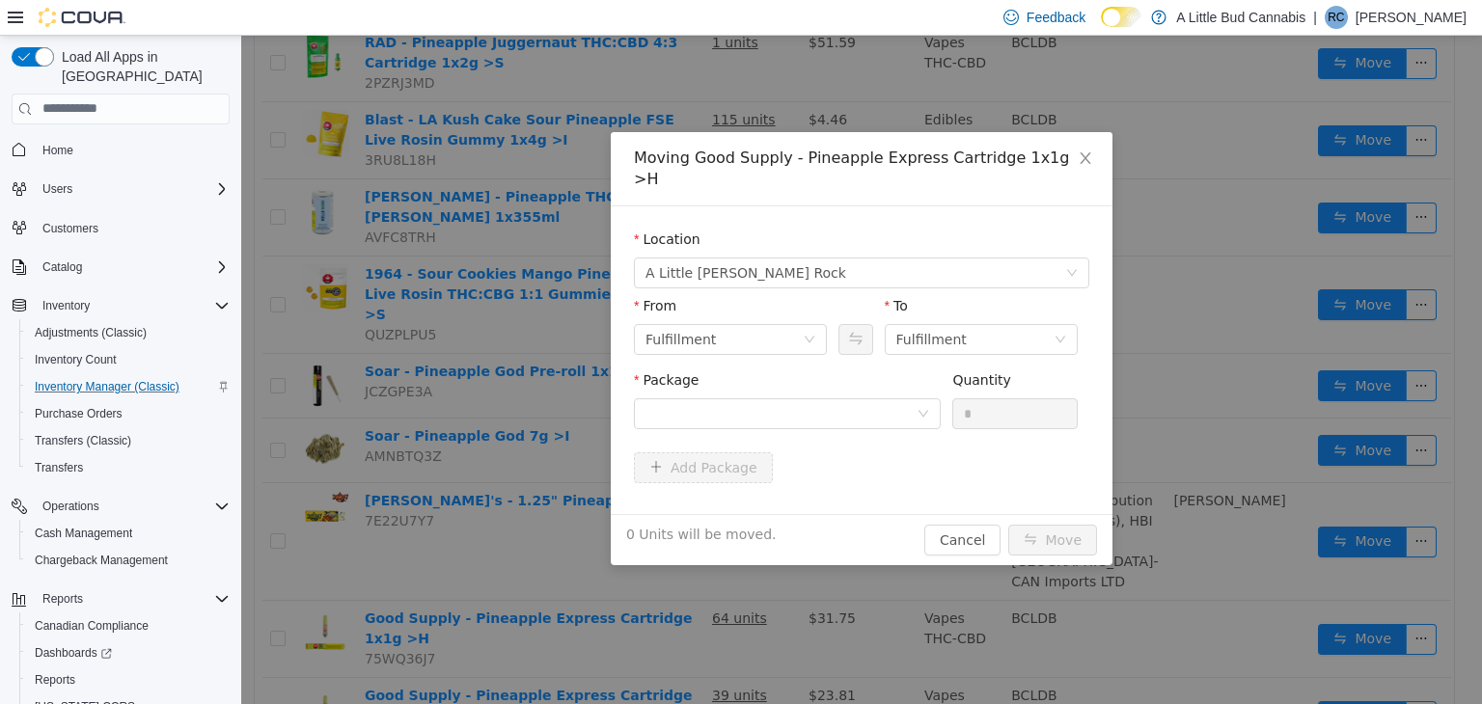
click at [1036, 297] on div "To" at bounding box center [981, 309] width 193 height 28
click at [1030, 324] on div "Fulfillment" at bounding box center [975, 338] width 157 height 29
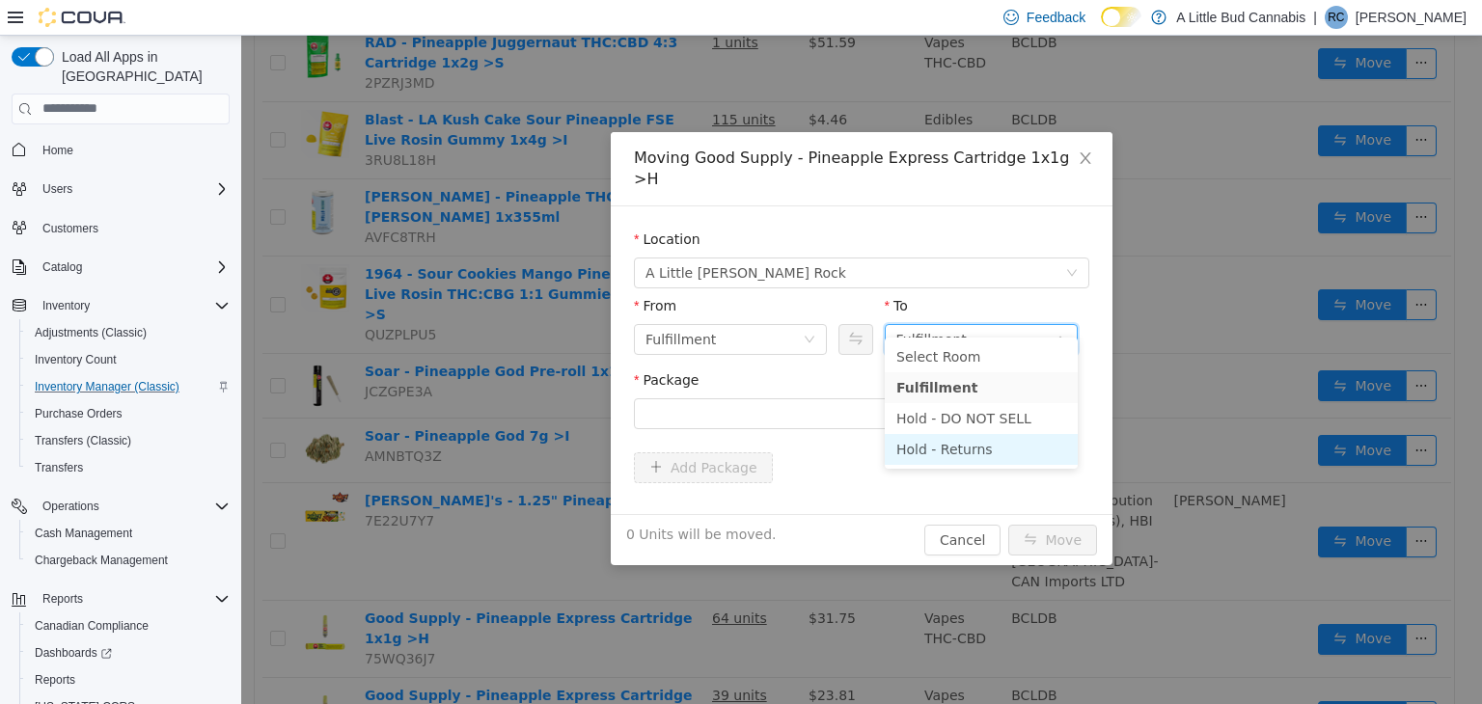
click at [996, 450] on li "Hold - Returns" at bounding box center [981, 448] width 193 height 31
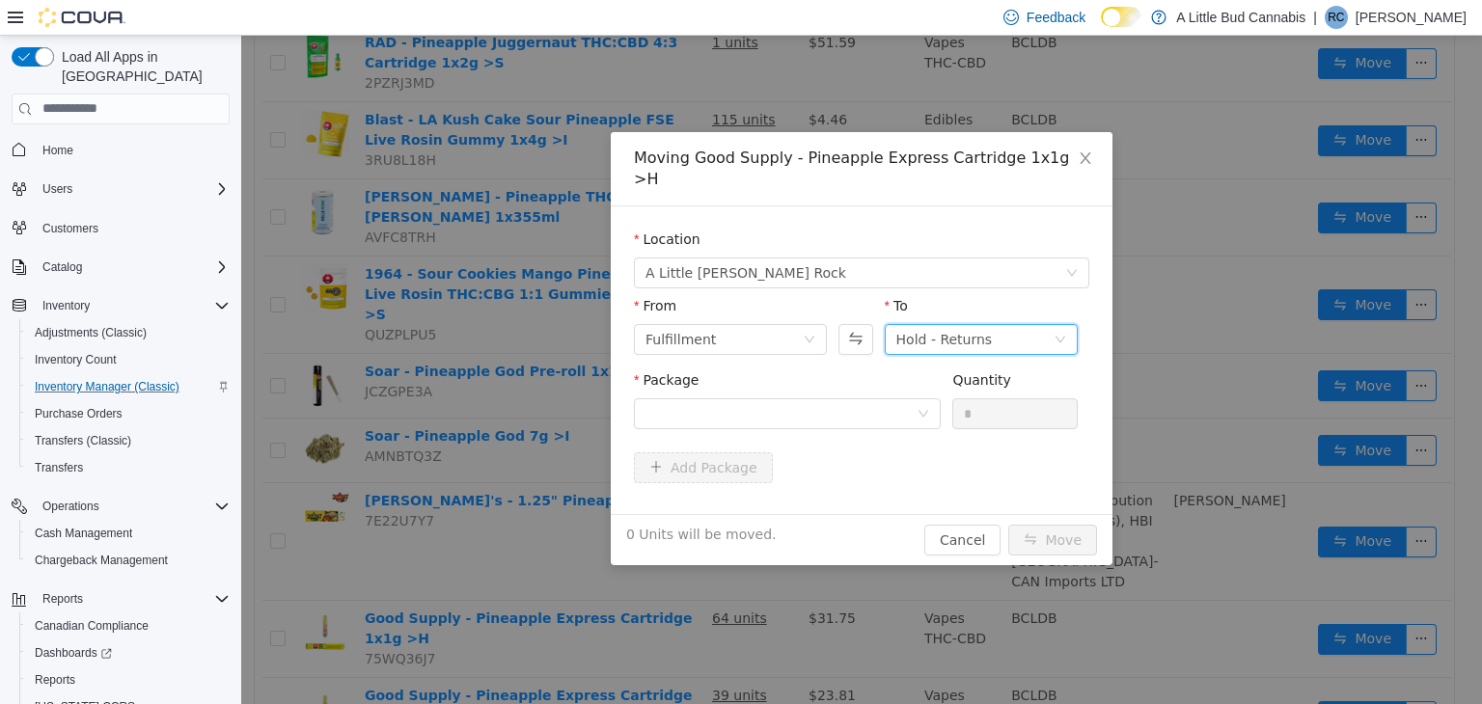
click at [821, 370] on div "Package" at bounding box center [787, 384] width 307 height 28
click at [817, 399] on div at bounding box center [781, 413] width 271 height 29
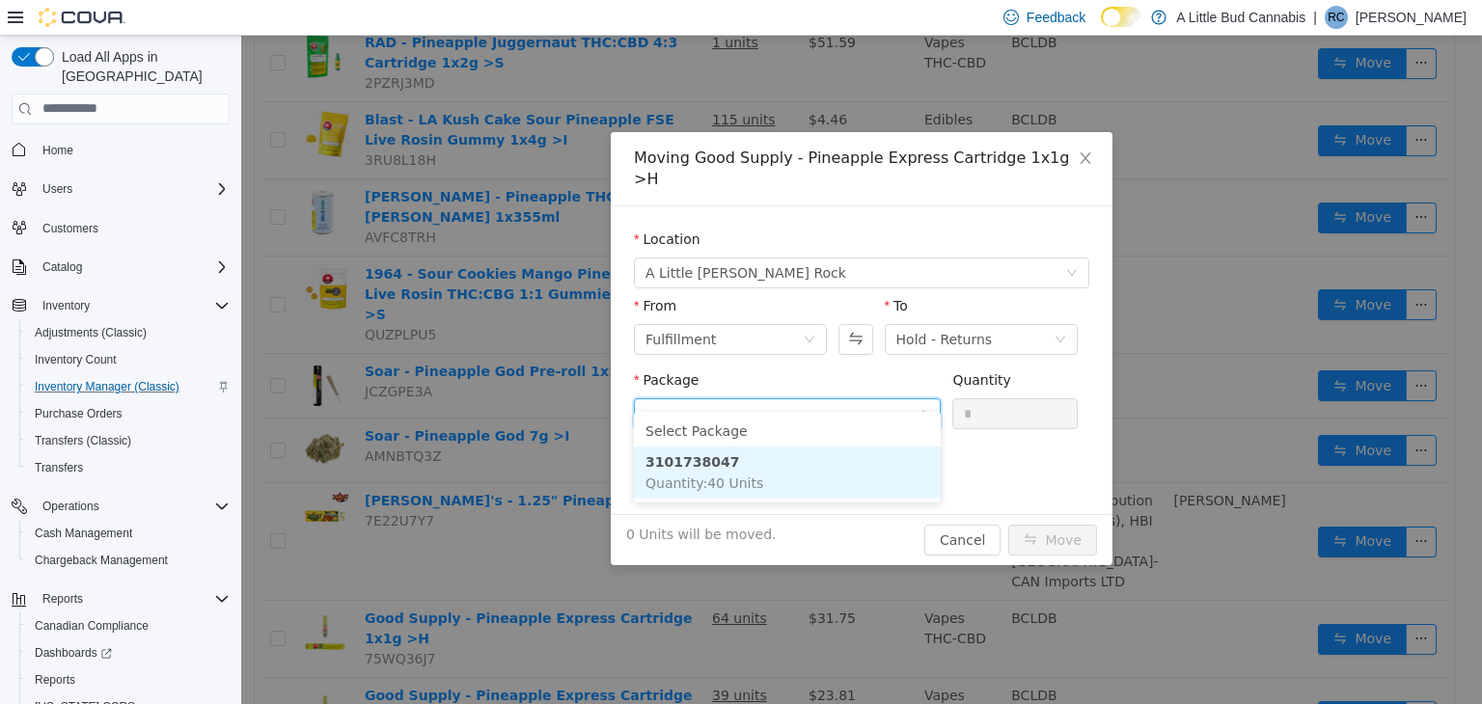
click at [822, 461] on li "3101738047 Quantity : 40 Units" at bounding box center [787, 472] width 307 height 52
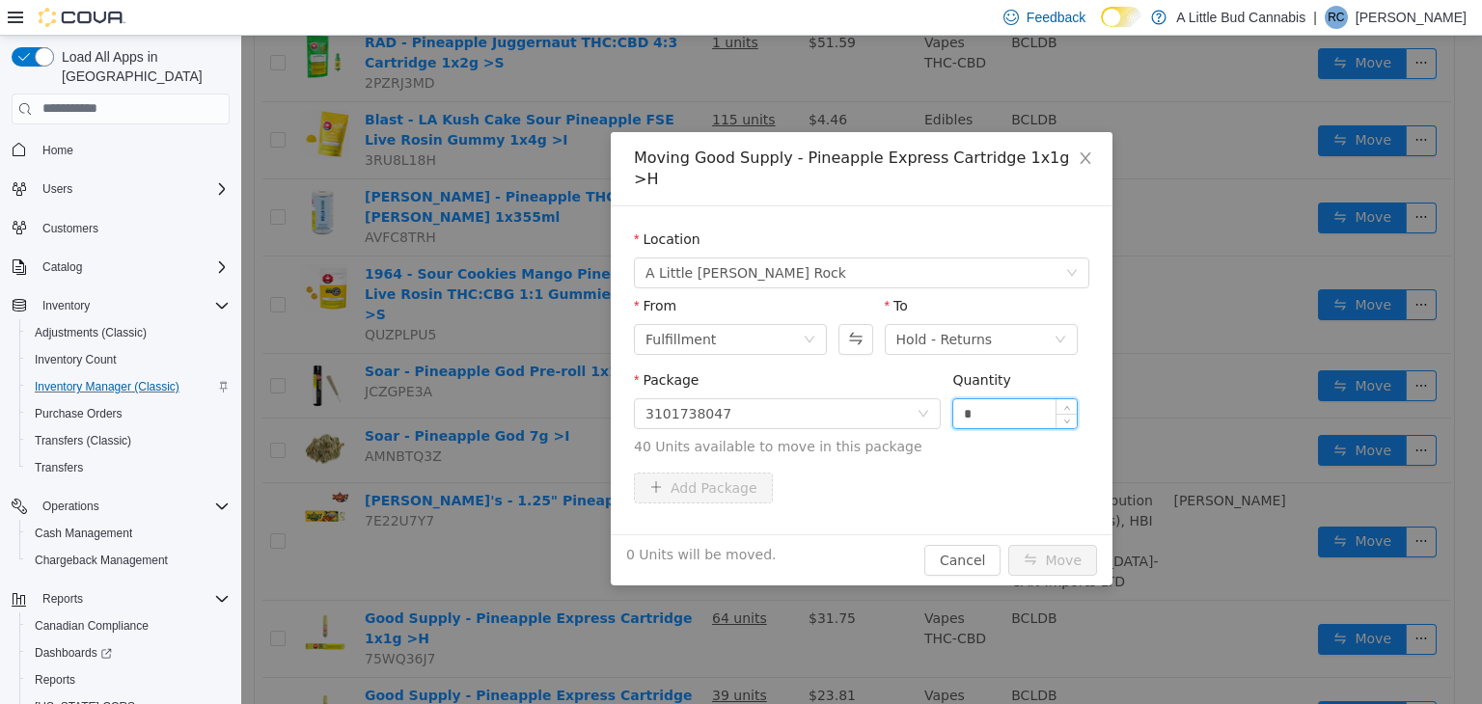
drag, startPoint x: 1050, startPoint y: 380, endPoint x: 1035, endPoint y: 388, distance: 17.3
click at [1035, 400] on div "*" at bounding box center [1015, 413] width 125 height 31
type input "*"
click at [1050, 544] on button "Move" at bounding box center [1052, 559] width 89 height 31
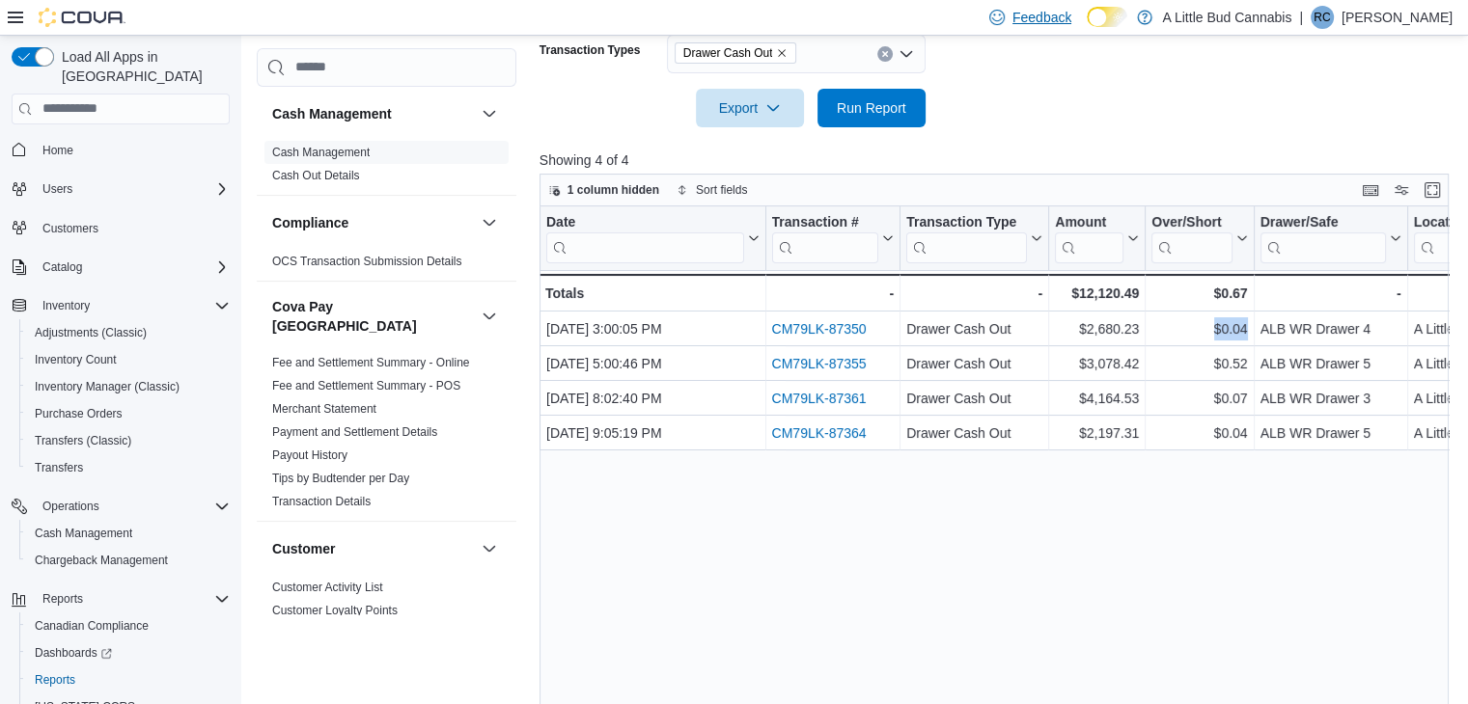
scroll to position [0, 307]
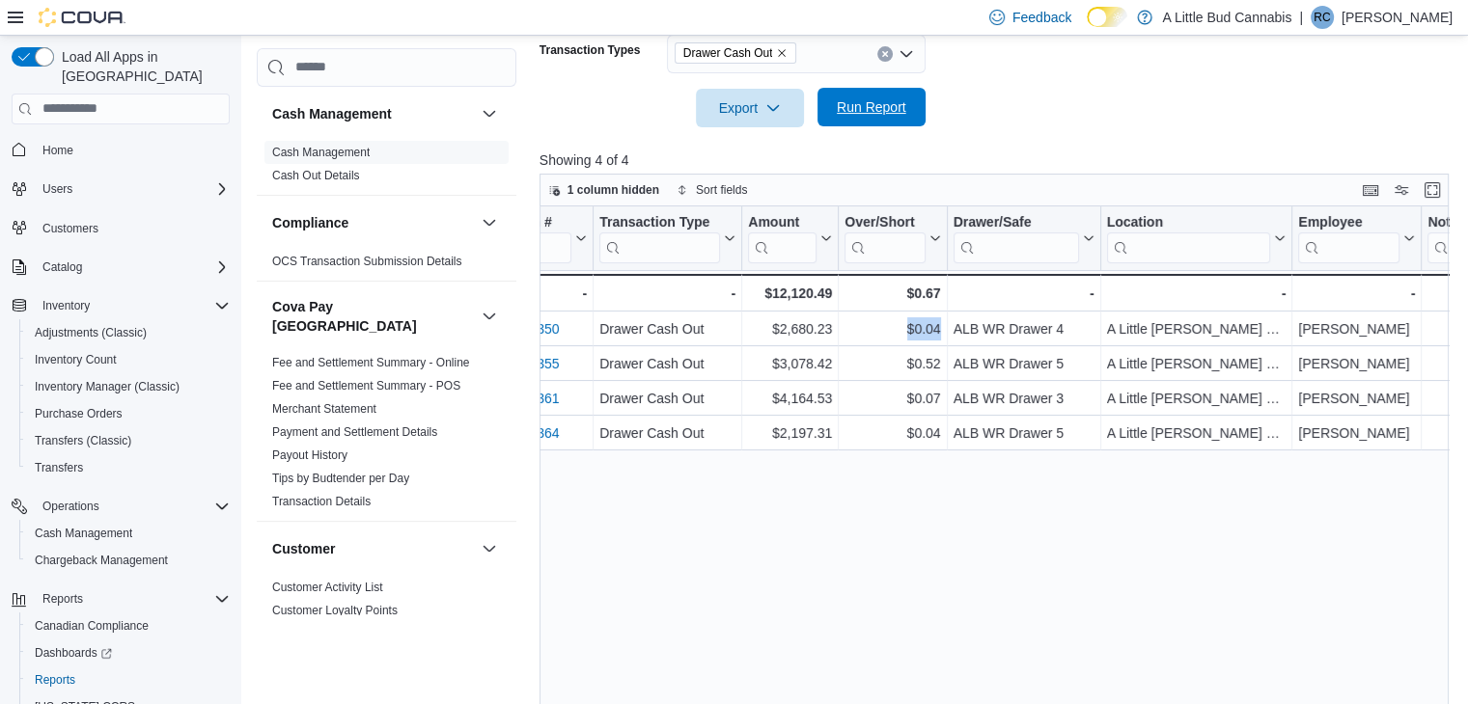
click at [852, 102] on span "Run Report" at bounding box center [871, 106] width 69 height 19
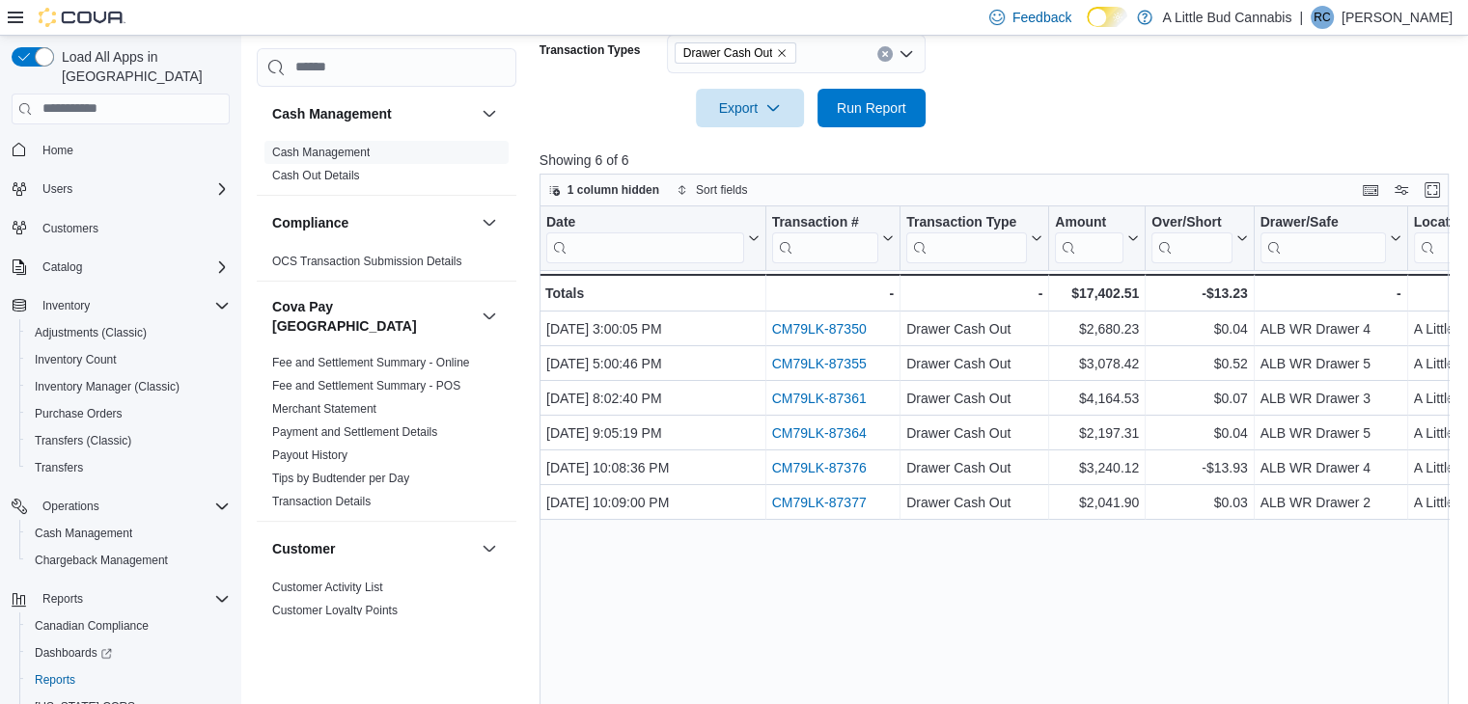
scroll to position [440, 0]
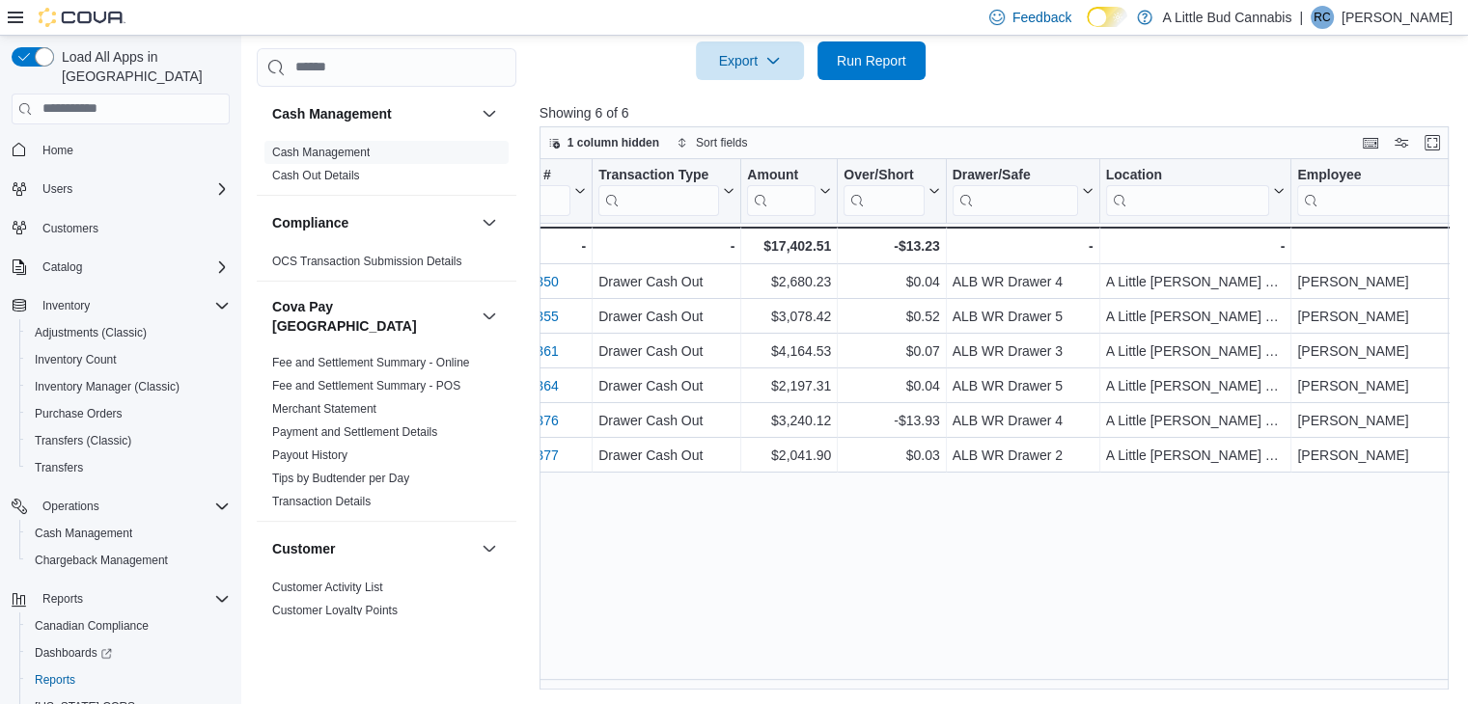
drag, startPoint x: 988, startPoint y: 546, endPoint x: 1083, endPoint y: 546, distance: 94.6
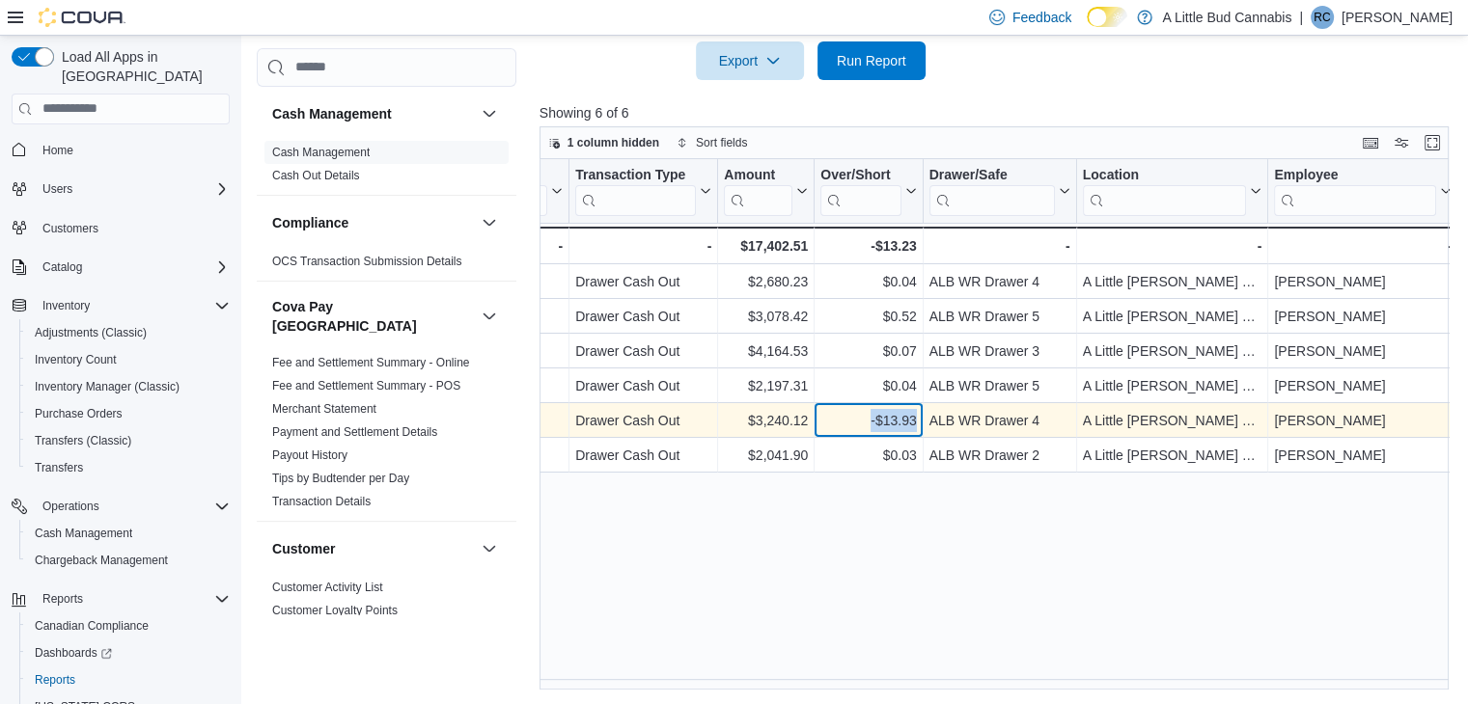
drag, startPoint x: 879, startPoint y: 426, endPoint x: 915, endPoint y: 421, distance: 36.0
click at [915, 421] on div "-$13.93" at bounding box center [868, 420] width 96 height 23
copy div "-$13.93"
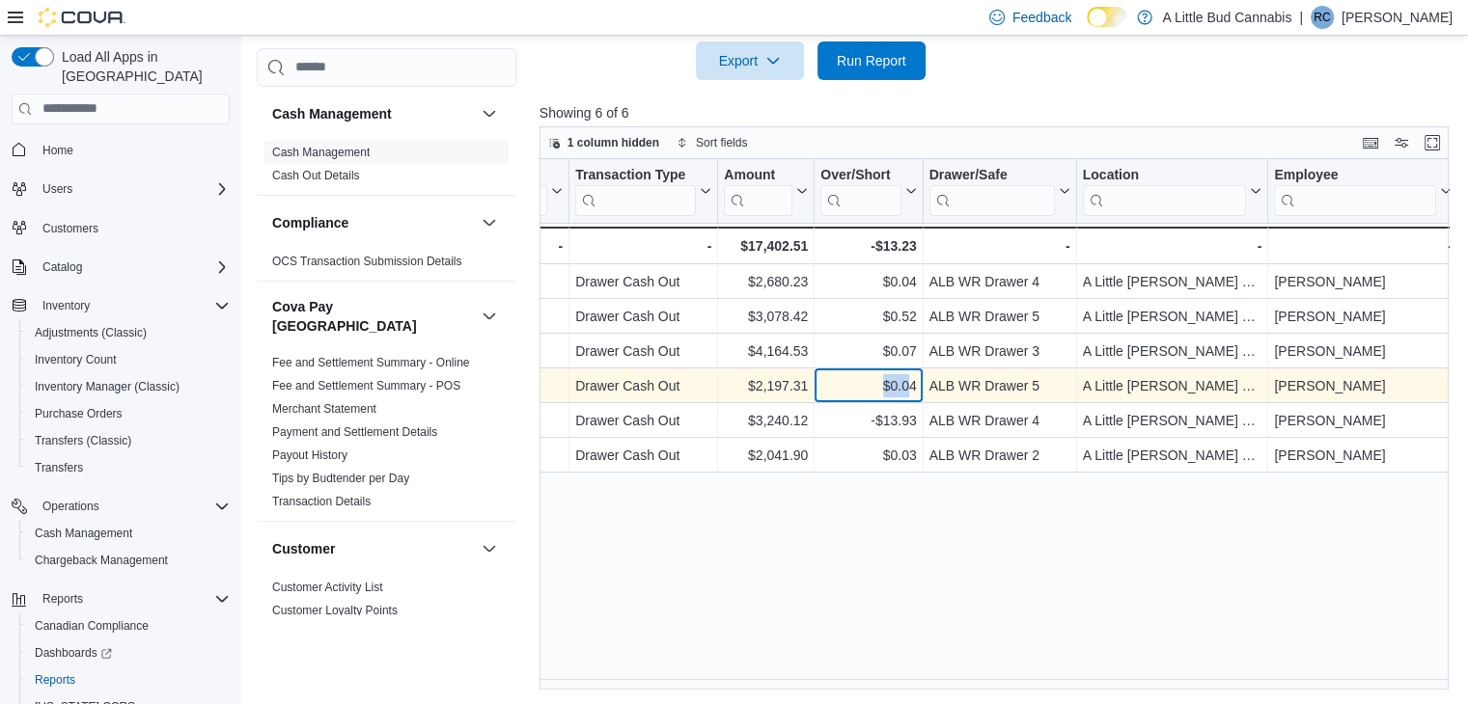
drag, startPoint x: 882, startPoint y: 382, endPoint x: 911, endPoint y: 384, distance: 29.0
click at [911, 384] on div "$0.04" at bounding box center [868, 385] width 96 height 23
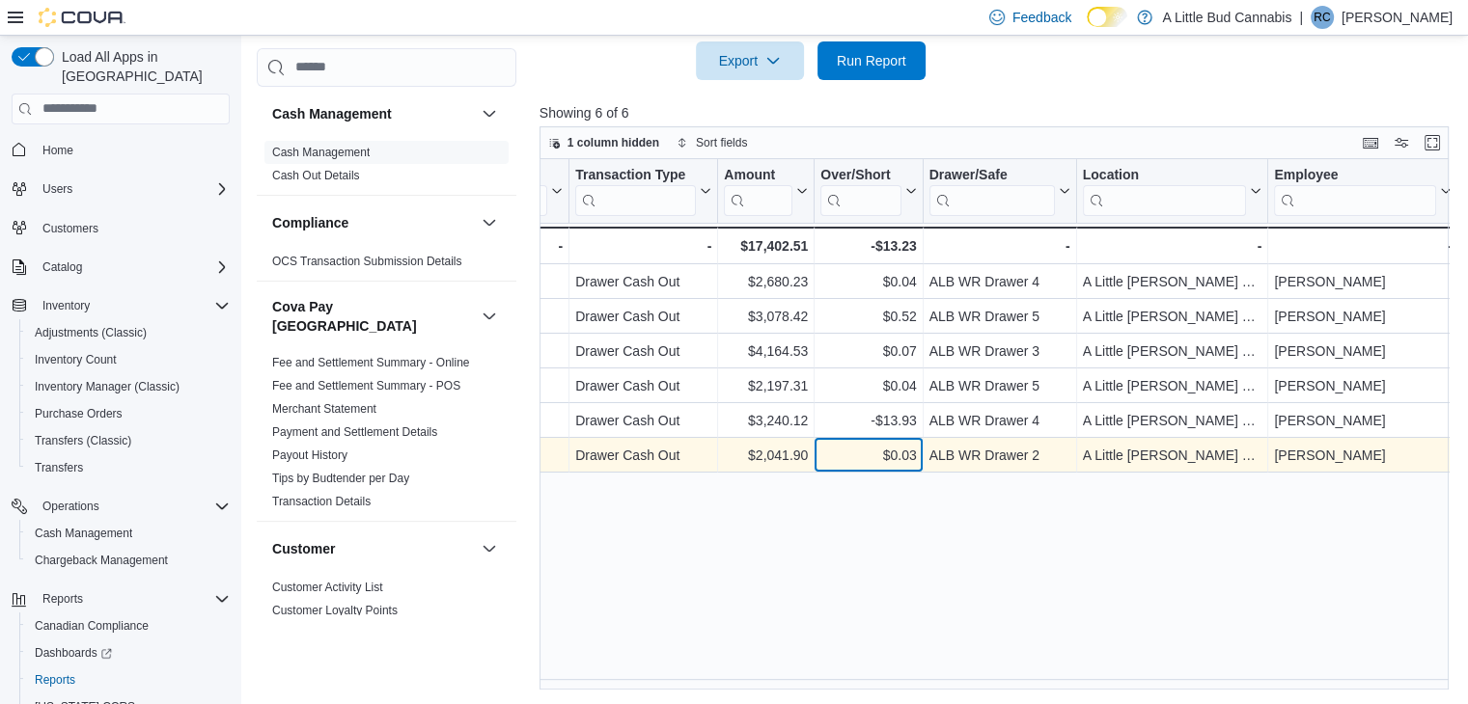
click at [889, 440] on div "$0.03 - Over/Short, column 5, row 6" at bounding box center [869, 455] width 108 height 35
drag, startPoint x: 876, startPoint y: 456, endPoint x: 900, endPoint y: 456, distance: 24.1
click at [915, 459] on div "$0.03" at bounding box center [868, 455] width 96 height 23
copy div "$0.03"
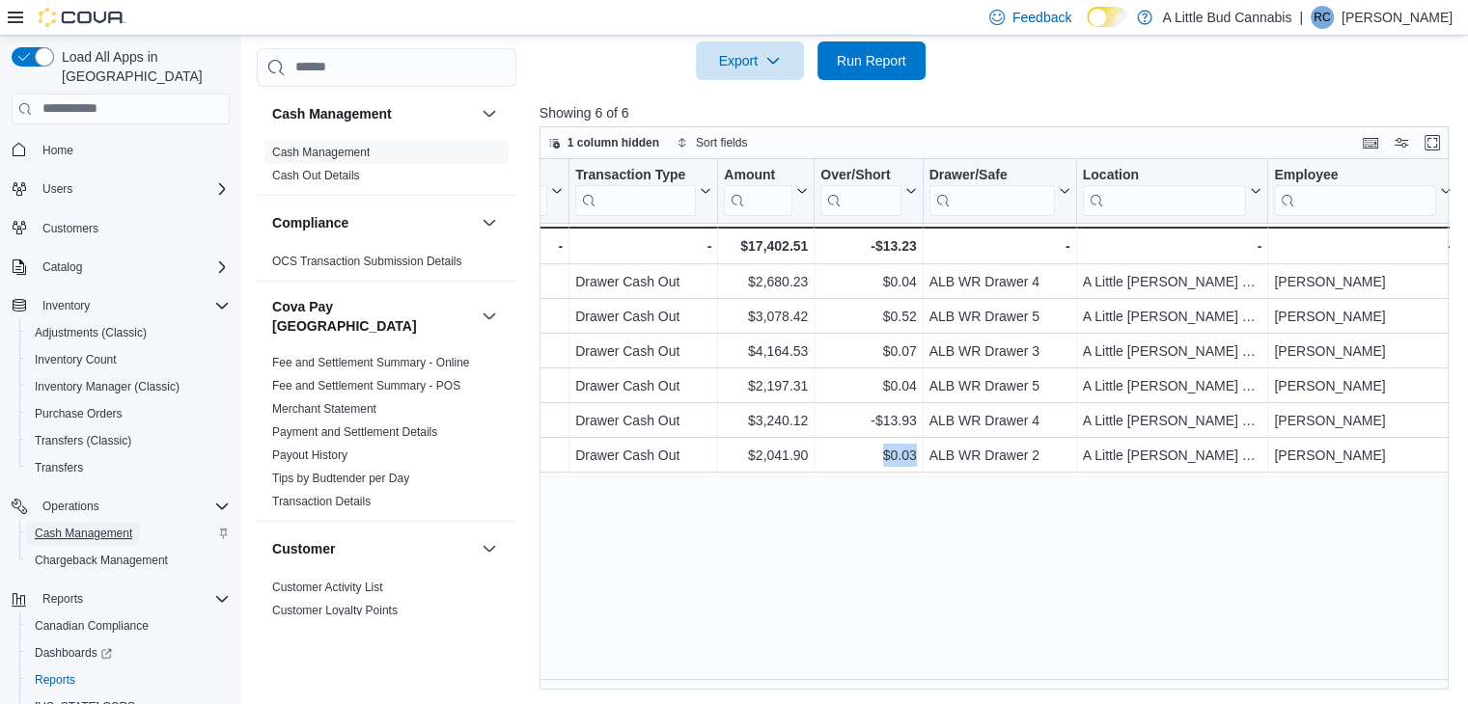
click at [97, 526] on span "Cash Management" at bounding box center [83, 533] width 97 height 15
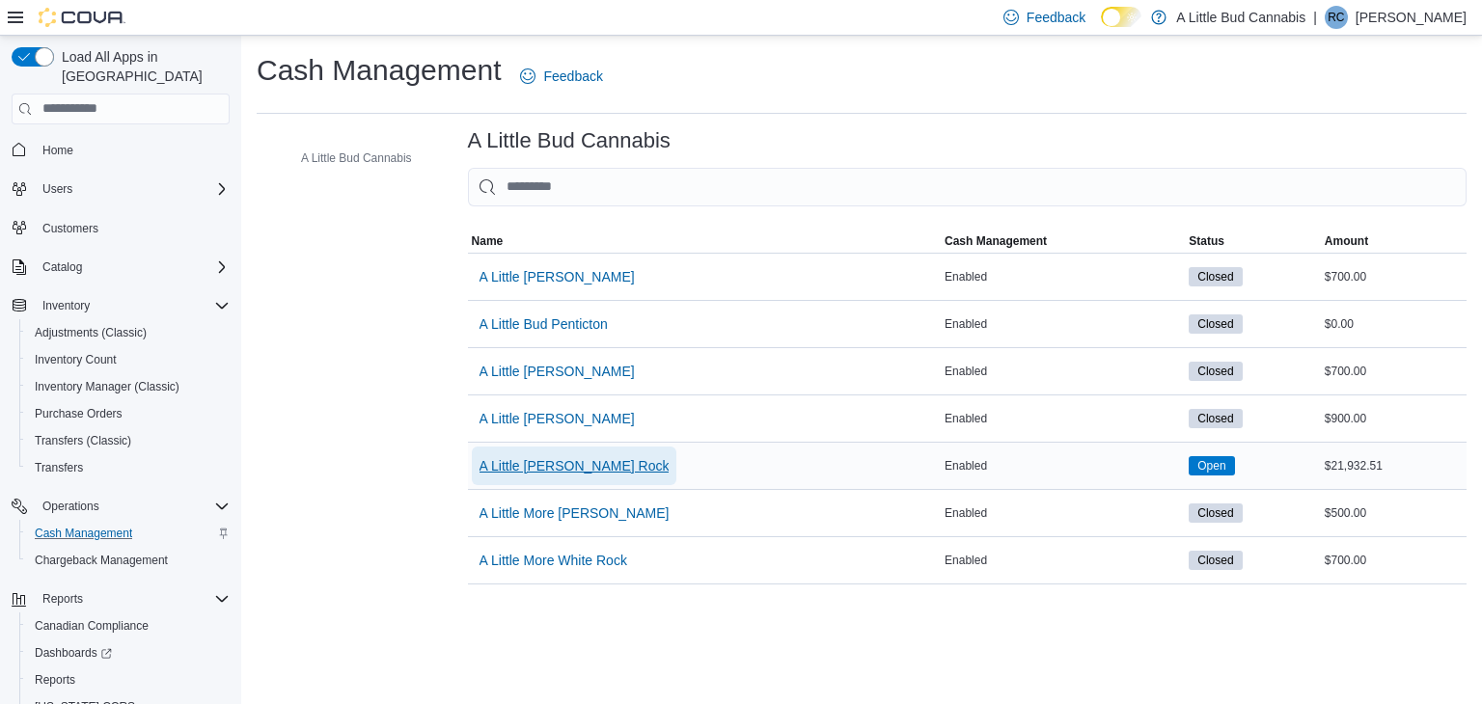
click at [599, 464] on span "A Little [PERSON_NAME] Rock" at bounding box center [575, 465] width 190 height 19
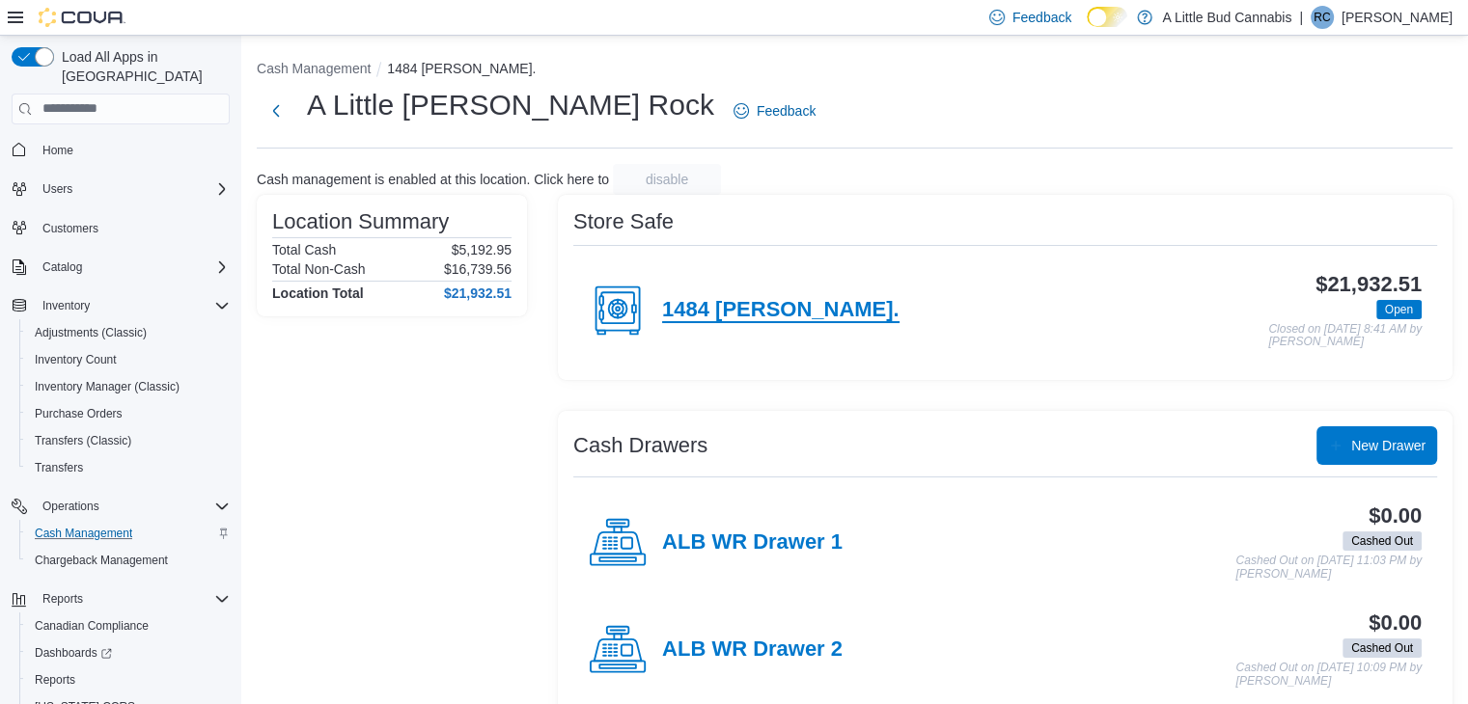
click at [745, 319] on h4 "1484 [PERSON_NAME]." at bounding box center [780, 310] width 237 height 25
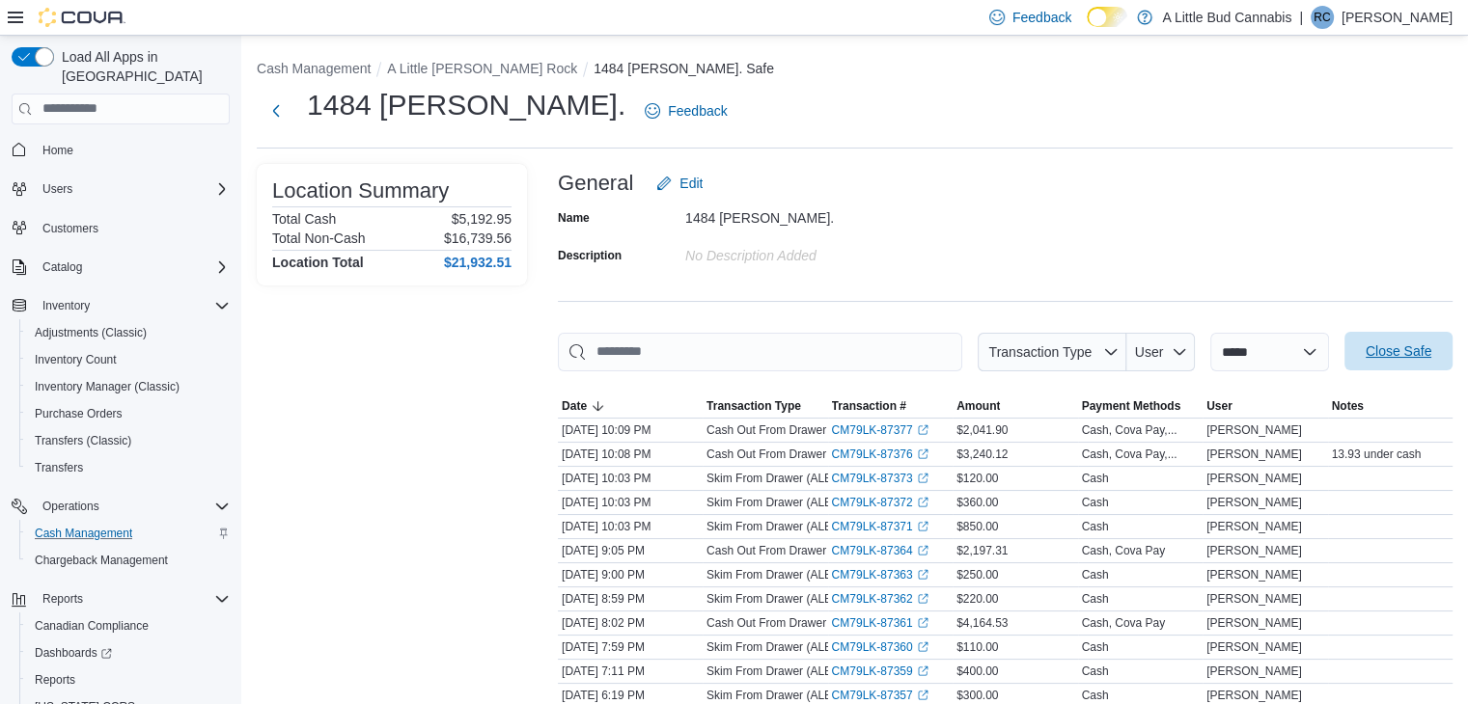
click at [1403, 346] on span "Close Safe" at bounding box center [1399, 351] width 66 height 19
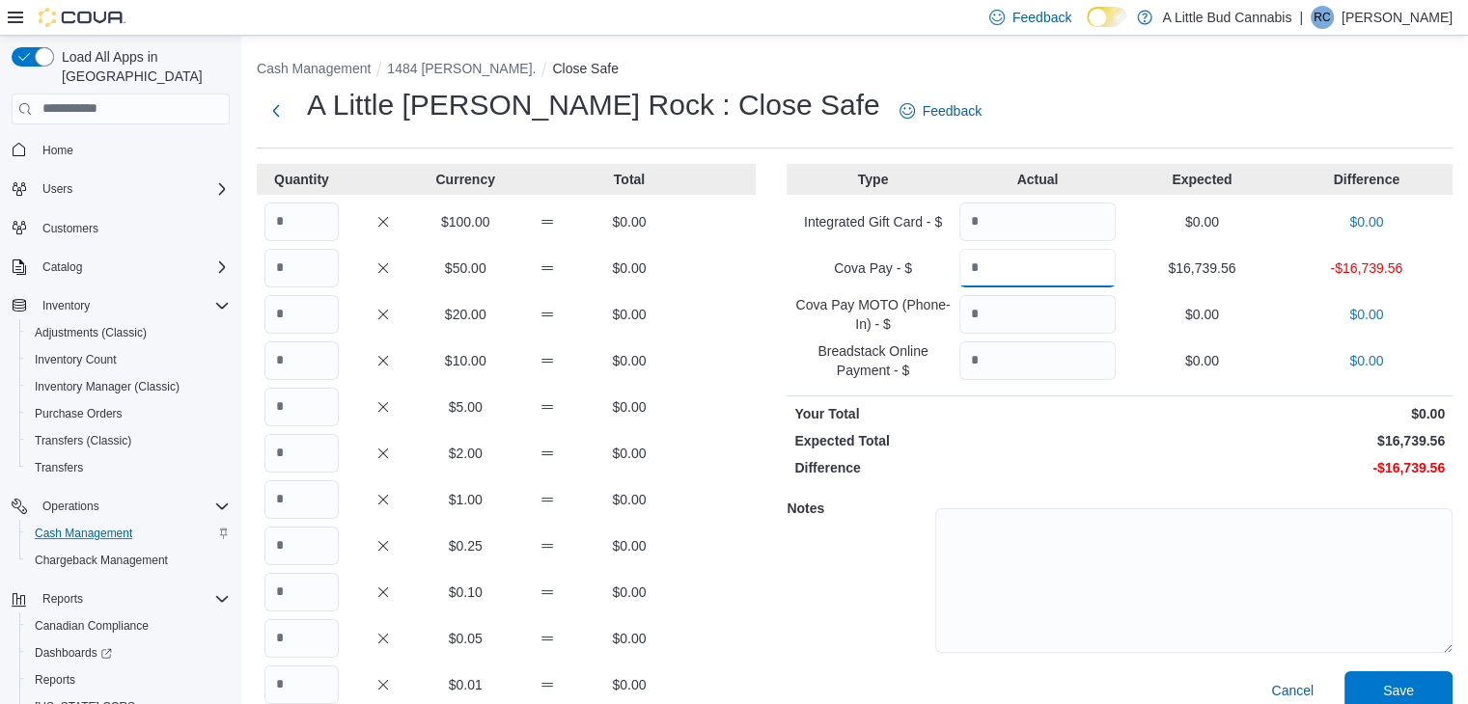
click at [1116, 283] on input "Quantity" at bounding box center [1037, 268] width 156 height 39
type input "*"
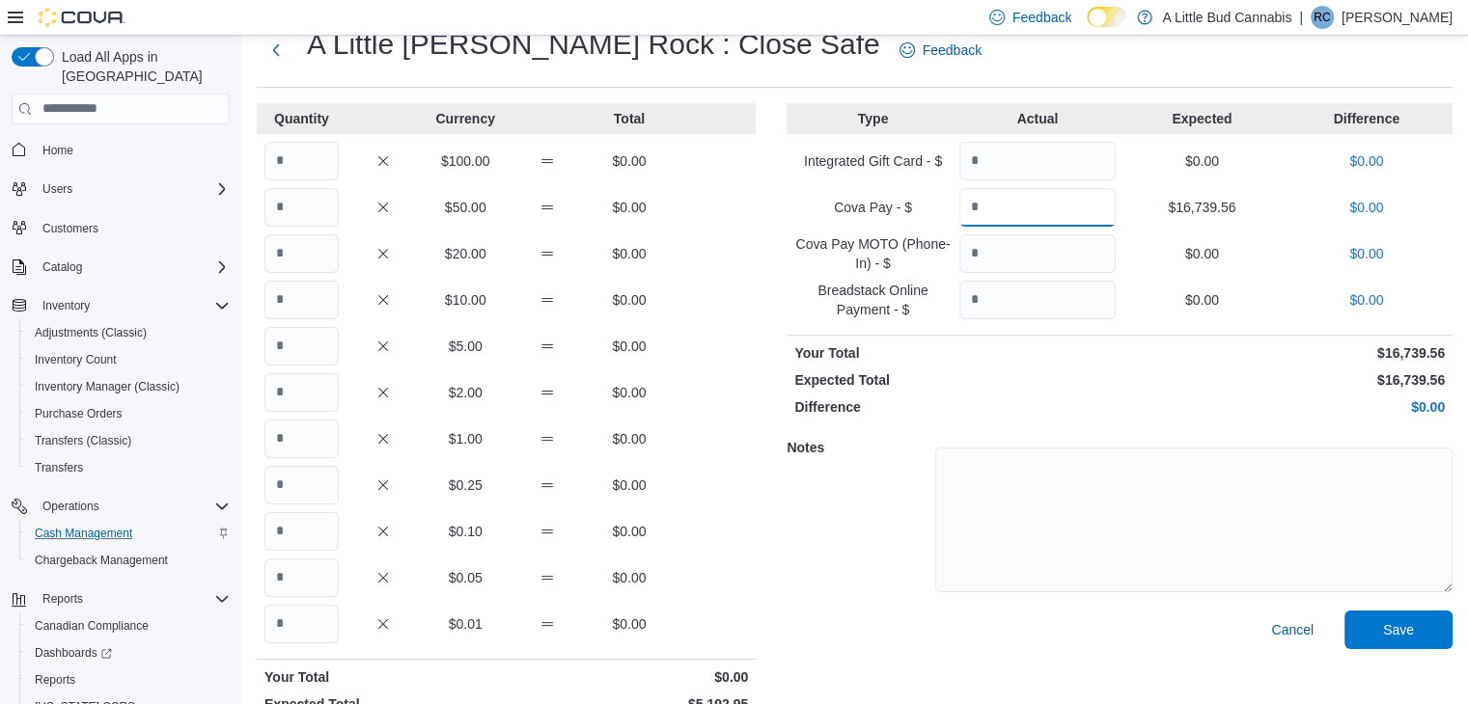
scroll to position [120, 0]
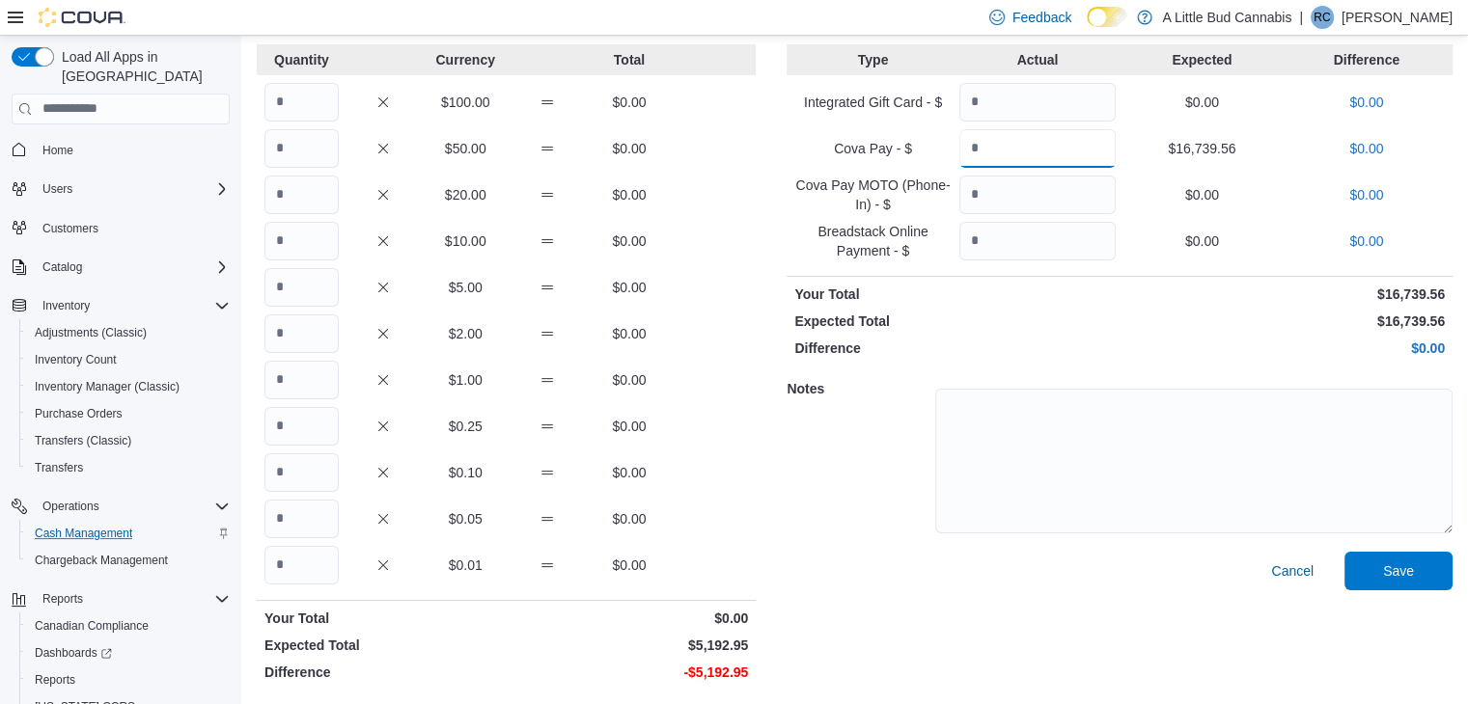
type input "********"
click at [326, 375] on input "Quantity" at bounding box center [301, 380] width 74 height 39
type input "****"
click at [326, 561] on input "Quantity" at bounding box center [301, 565] width 74 height 39
type input "**"
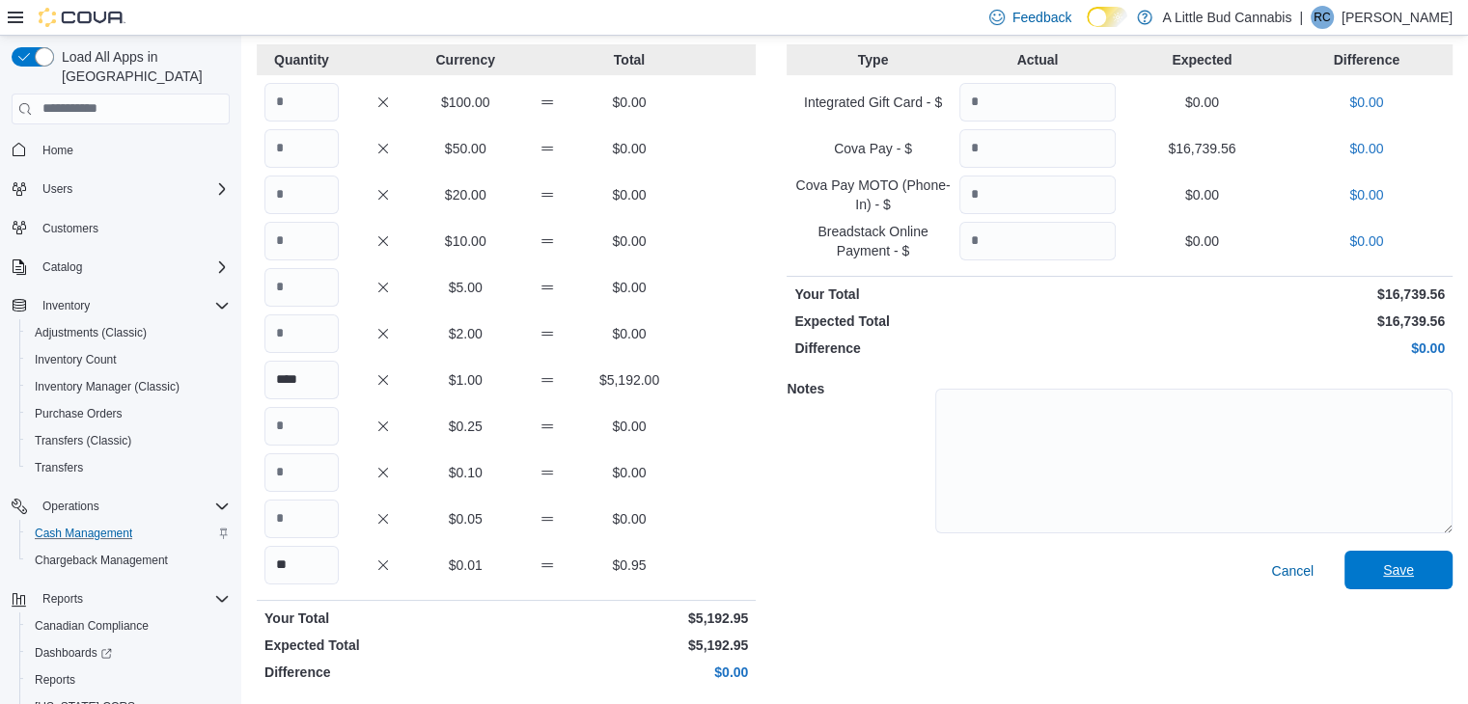
click at [1394, 572] on span "Save" at bounding box center [1398, 570] width 85 height 39
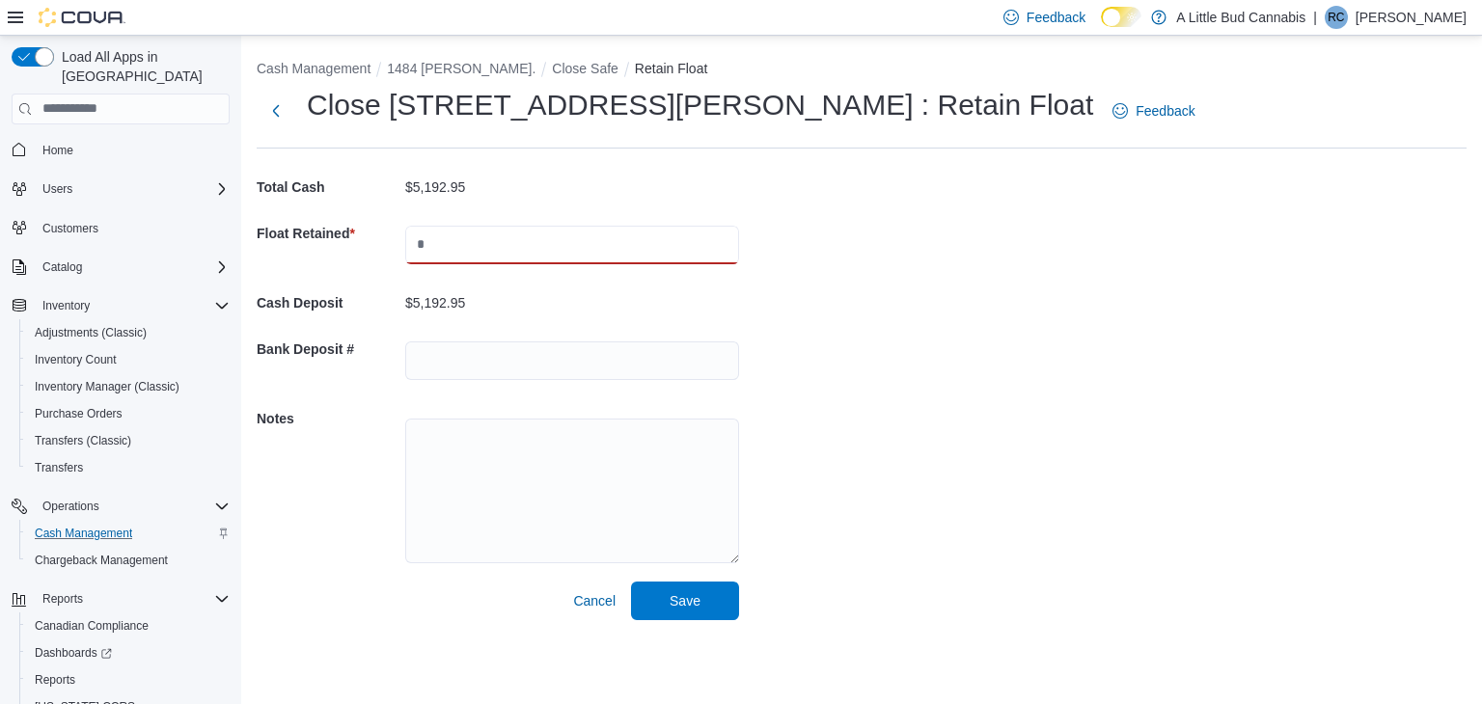
click at [552, 262] on input "text" at bounding box center [572, 245] width 334 height 39
type input "****"
click at [700, 595] on span "Save" at bounding box center [685, 600] width 31 height 19
